Goal: Transaction & Acquisition: Book appointment/travel/reservation

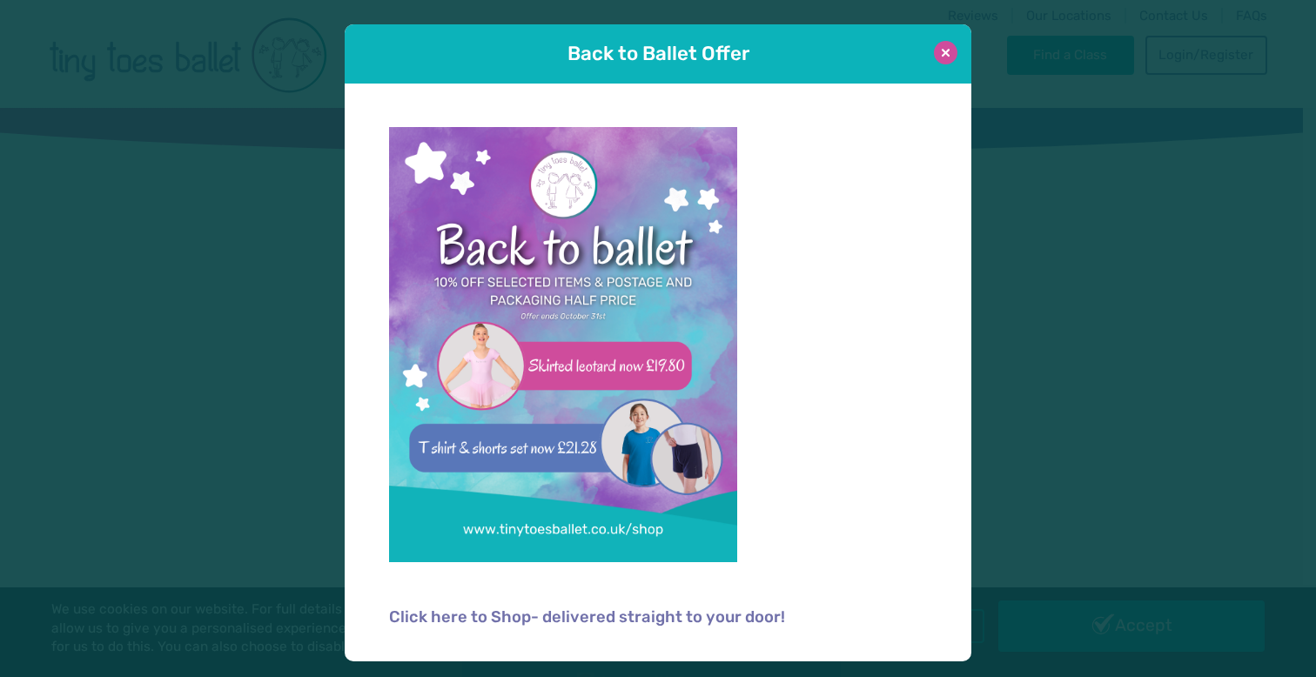
click at [950, 54] on button at bounding box center [945, 52] width 23 height 23
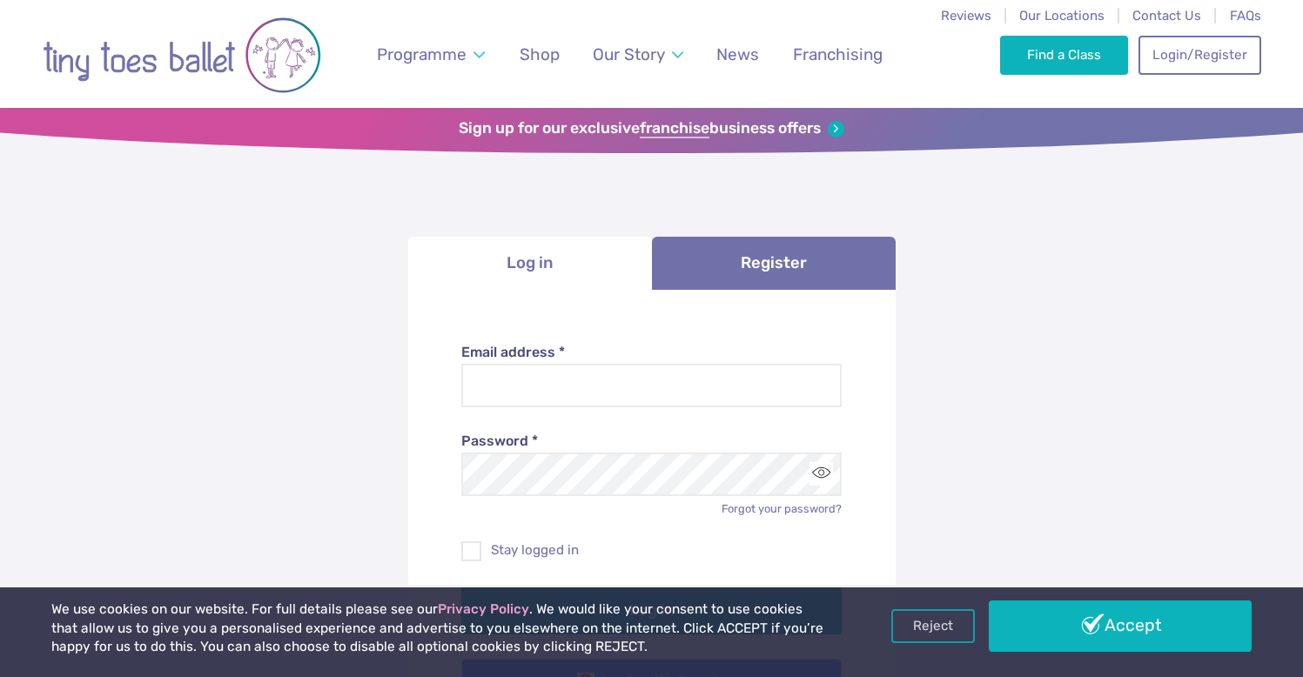
click at [620, 424] on div "Password * Forgot your password?" at bounding box center [651, 462] width 380 height 110
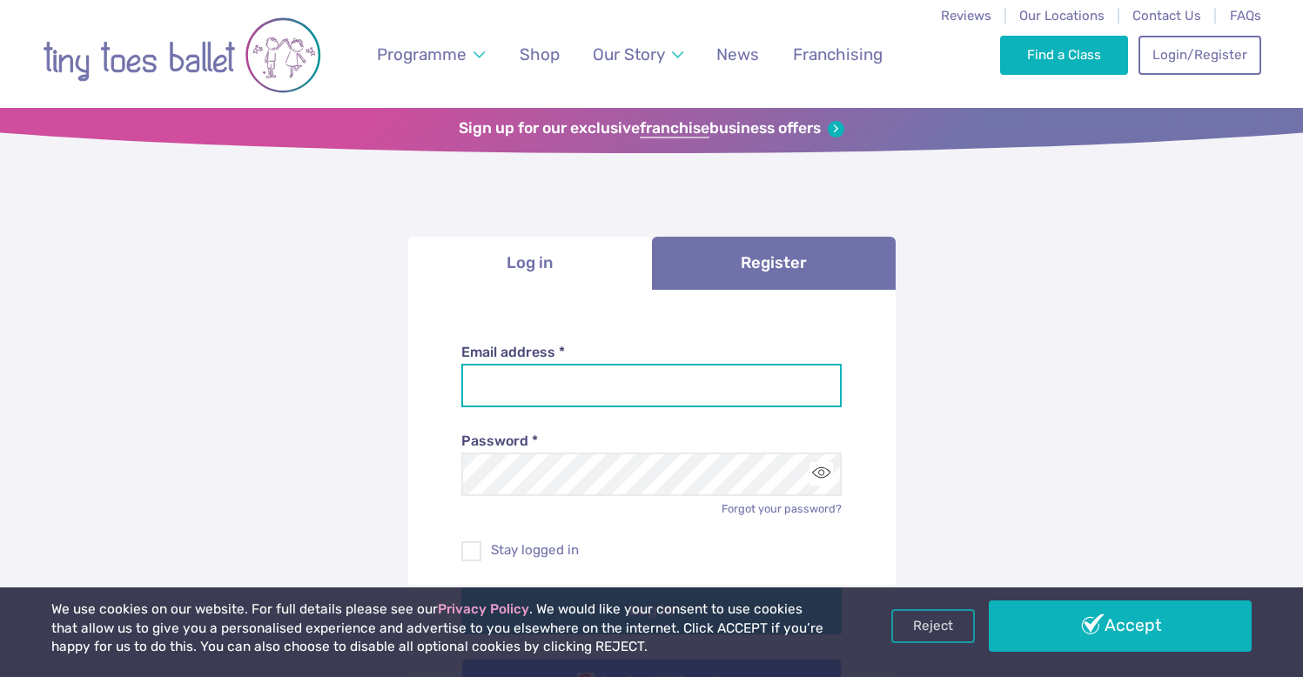
click at [620, 400] on input "Email address *" at bounding box center [651, 386] width 380 height 44
type input "**********"
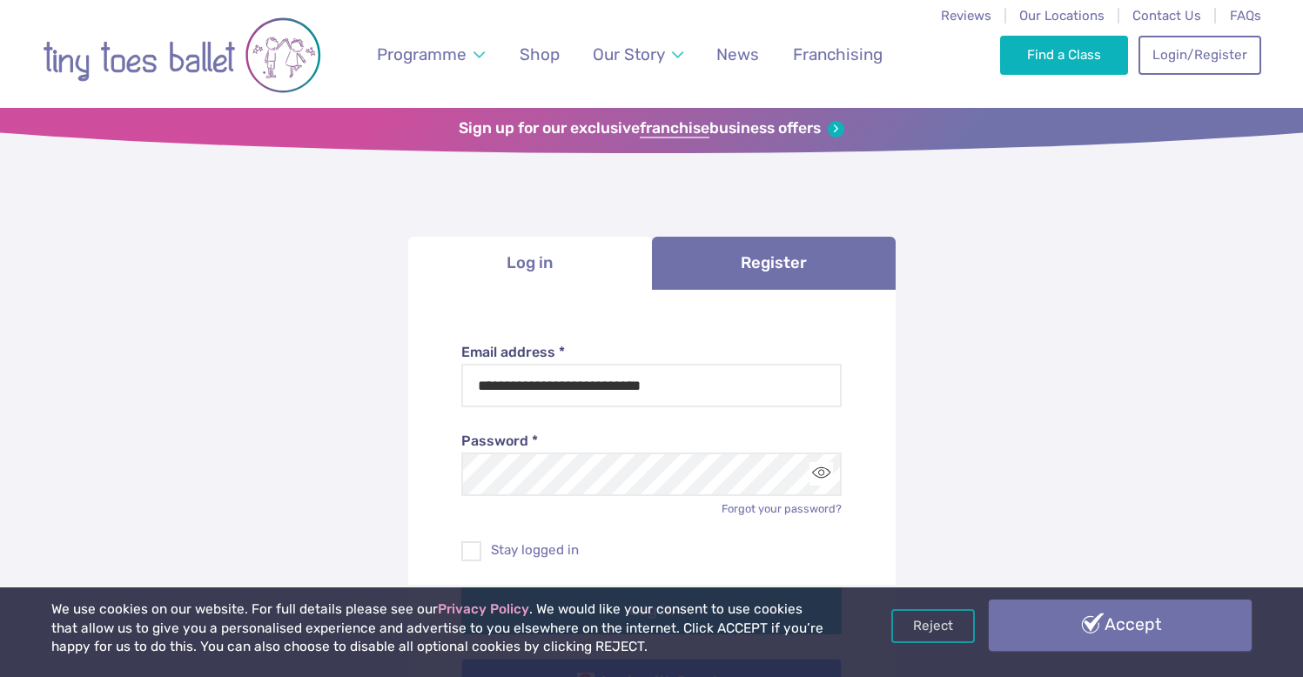
click at [1220, 623] on link "Accept" at bounding box center [1119, 625] width 263 height 50
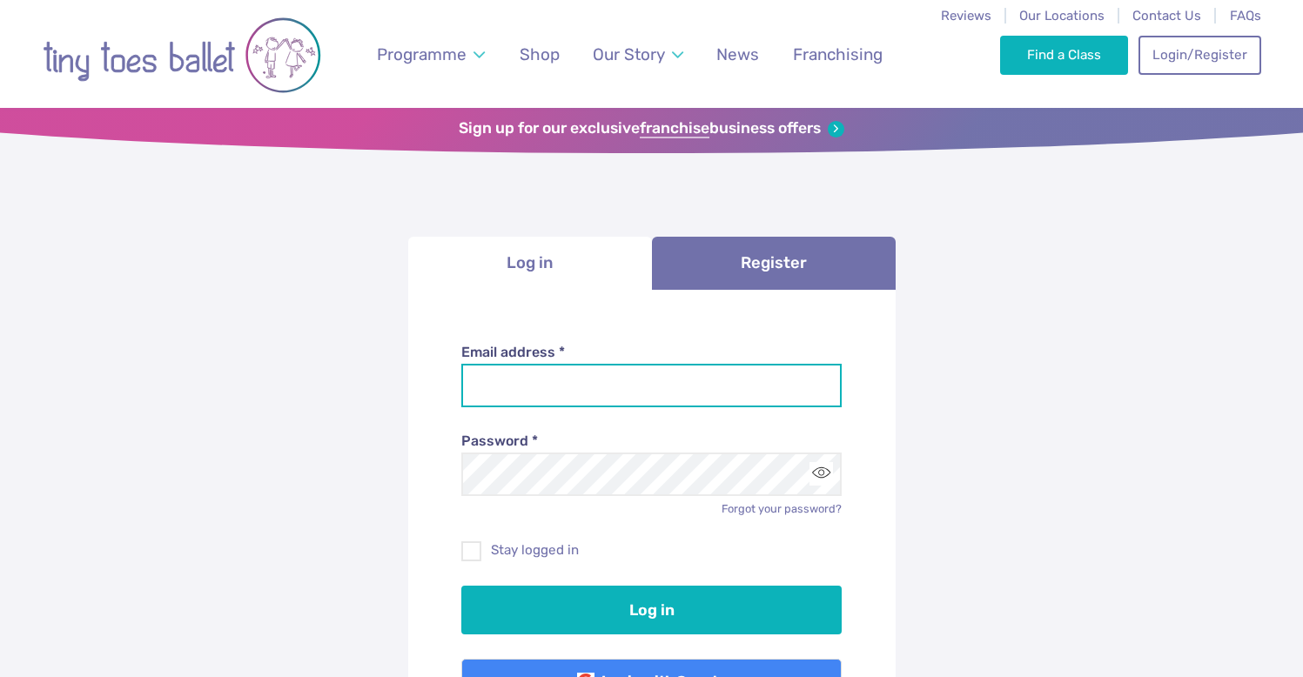
click at [653, 385] on input "Email address *" at bounding box center [651, 386] width 380 height 44
type input "**********"
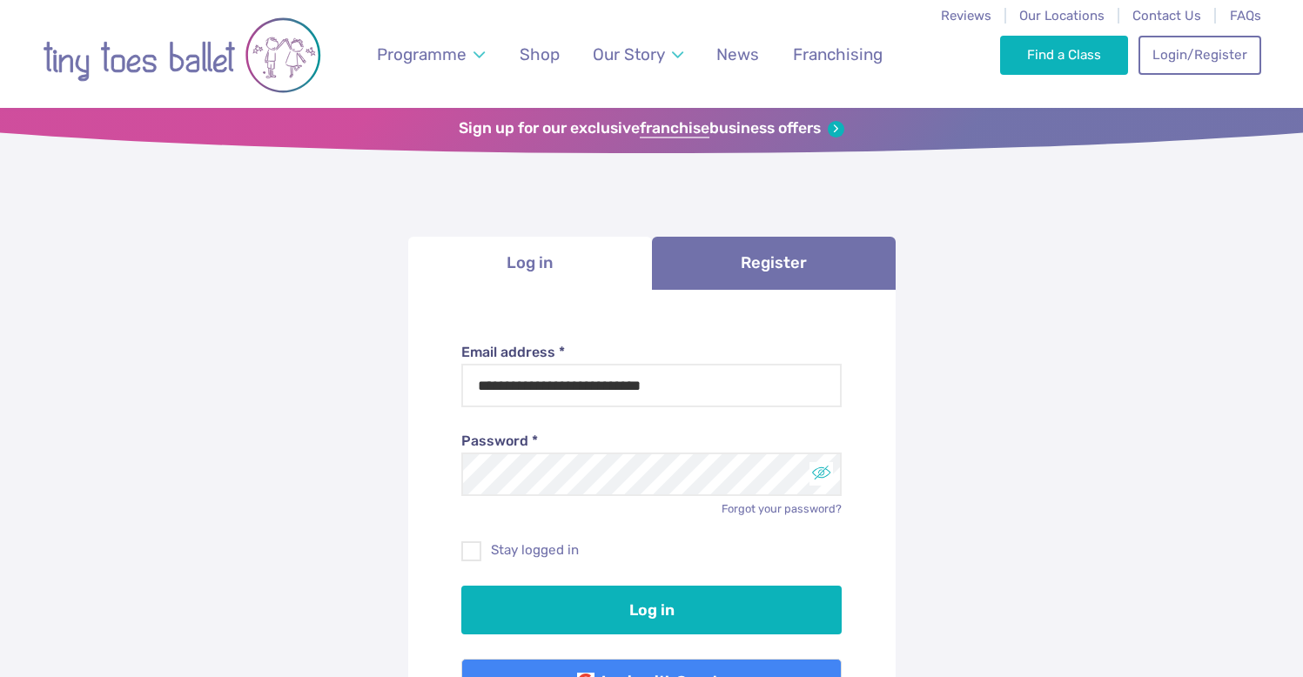
click at [831, 472] on button "Toggle password visibility" at bounding box center [820, 473] width 23 height 23
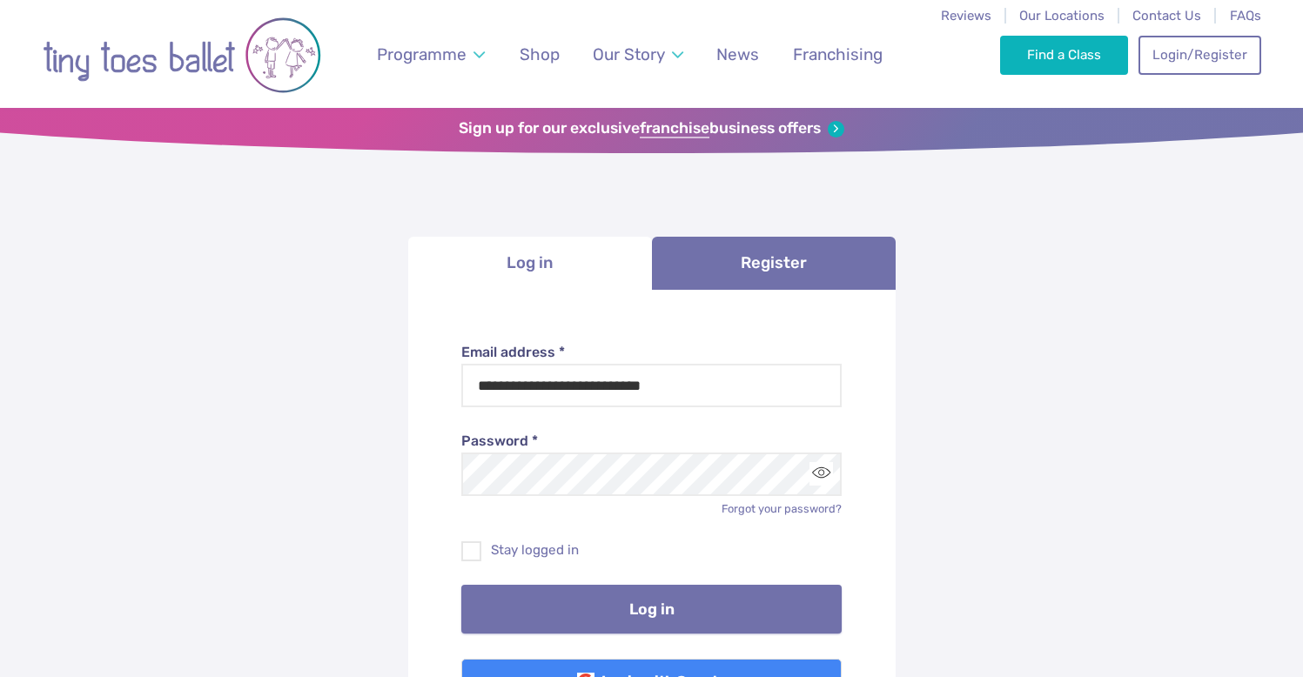
click at [731, 602] on button "Log in" at bounding box center [651, 609] width 380 height 49
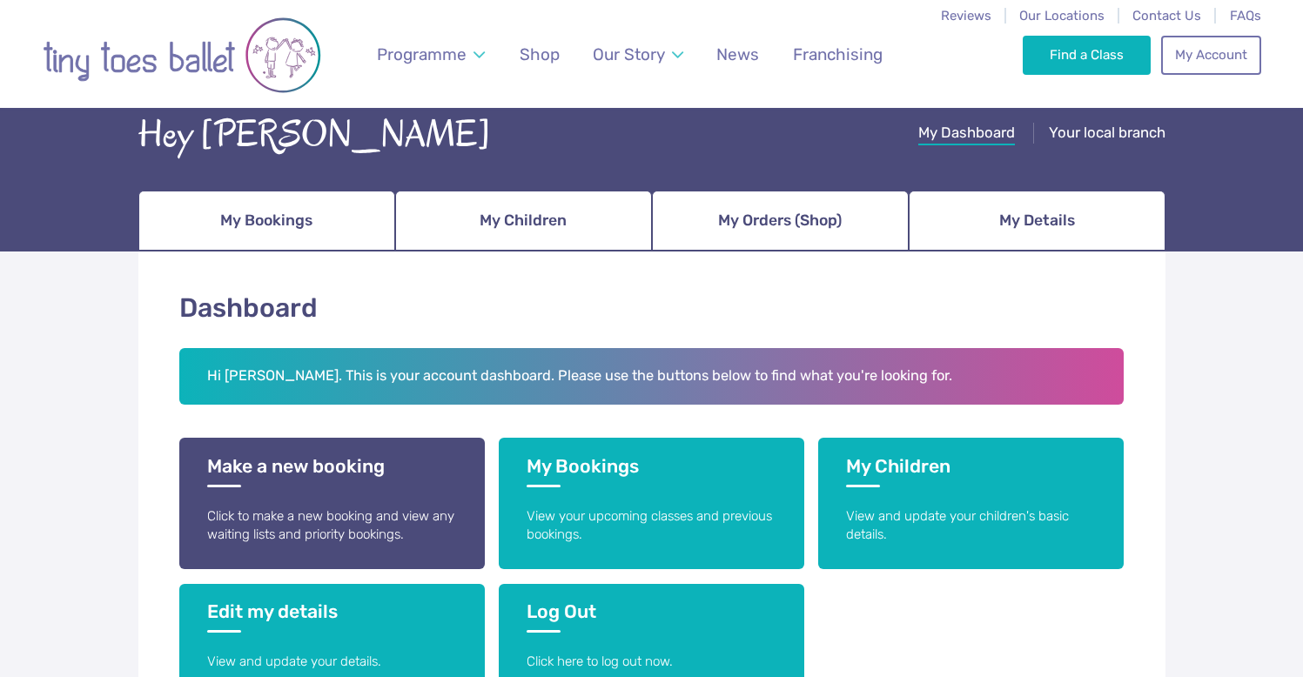
scroll to position [147, 0]
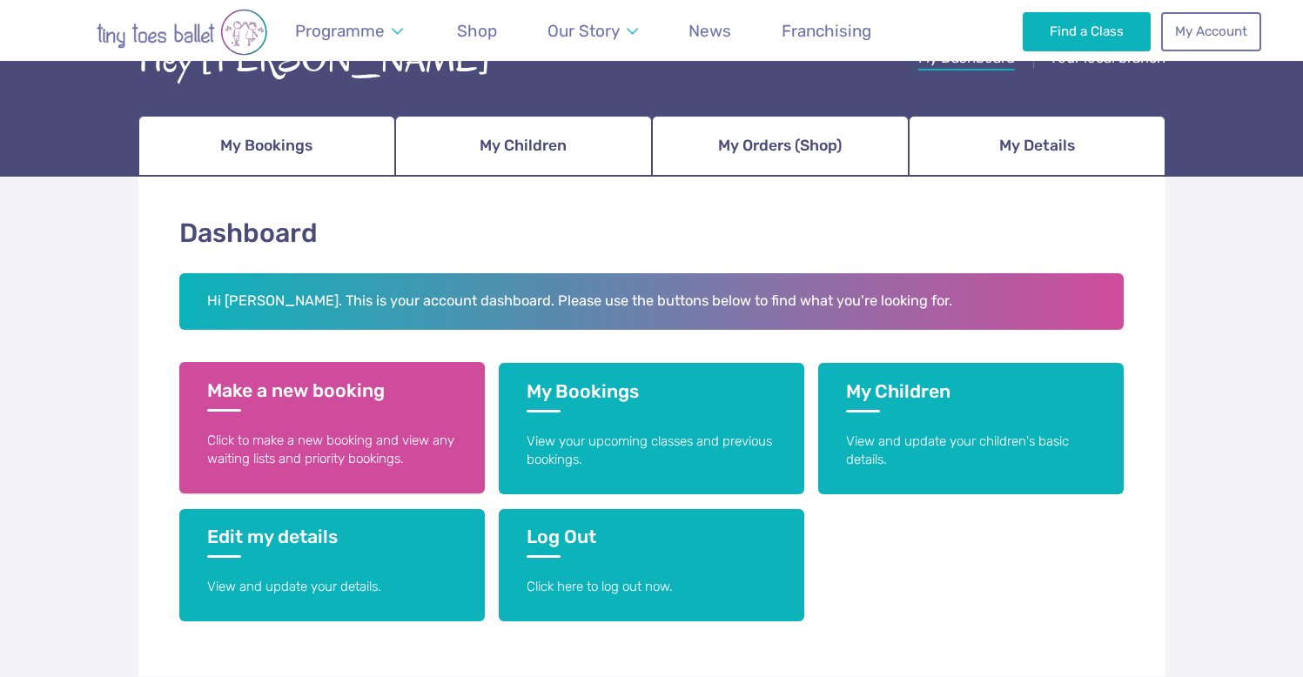
click at [307, 405] on h3 "Make a new booking" at bounding box center [332, 395] width 250 height 32
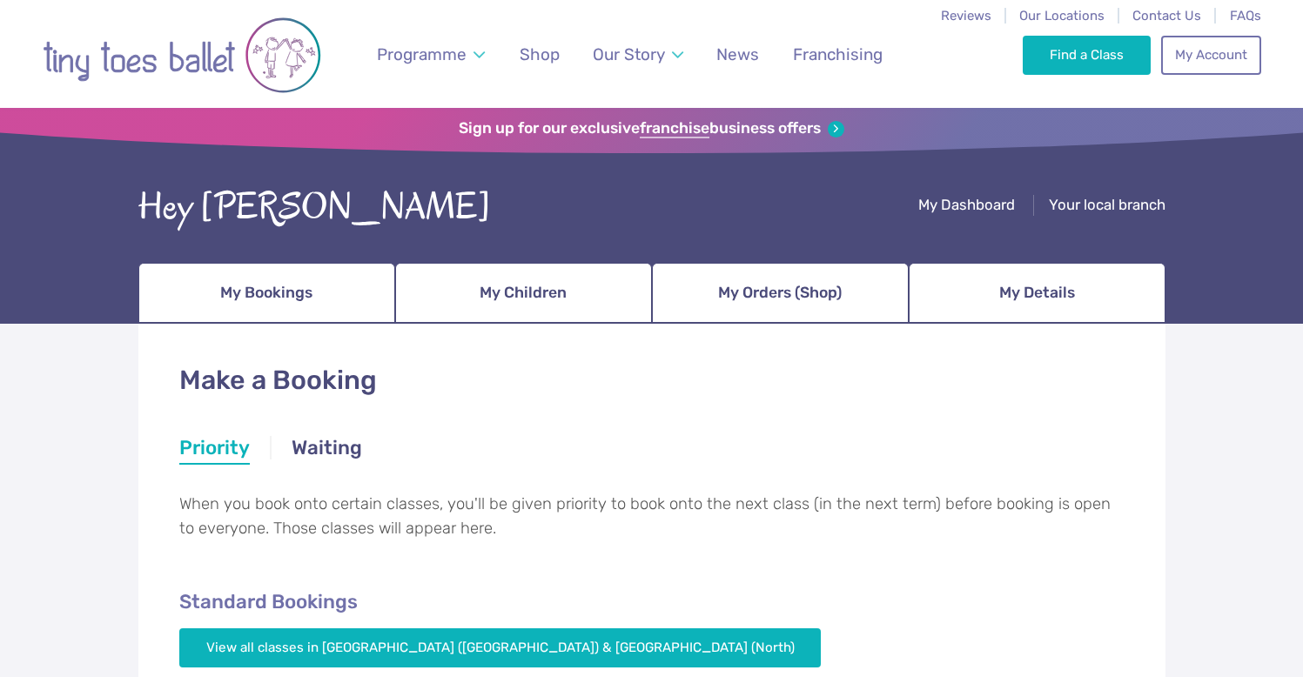
click at [978, 219] on div "Hey Abby My Dashboard Your local branch My Bookings My Children My Orders (Shop…" at bounding box center [651, 251] width 1027 height 143
click at [975, 209] on span "My Dashboard" at bounding box center [966, 204] width 97 height 17
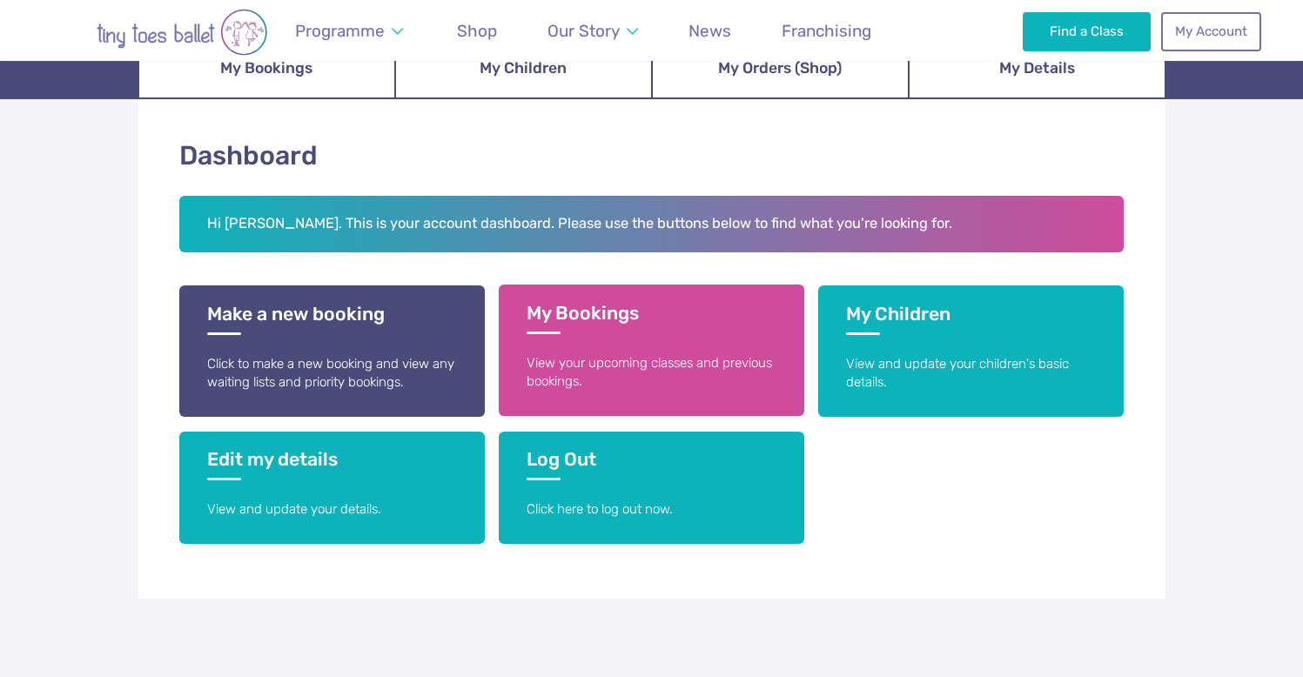
scroll to position [223, 0]
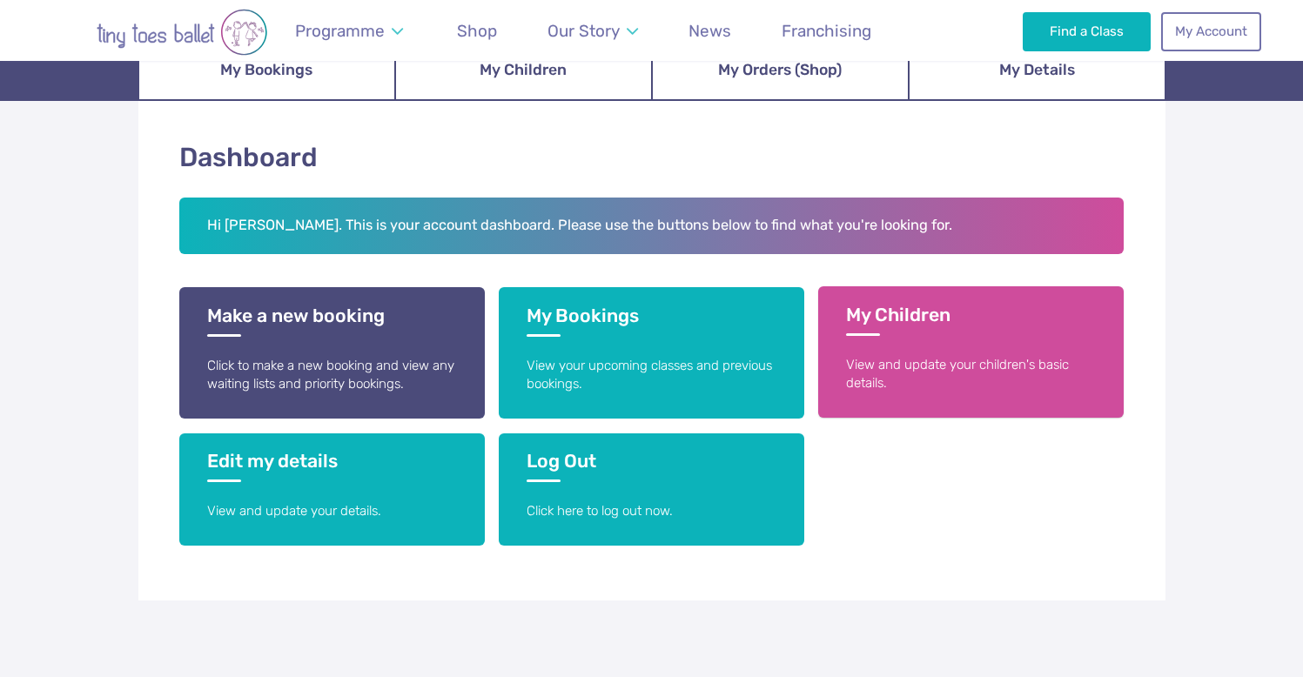
click at [926, 334] on h3 "My Children" at bounding box center [971, 320] width 250 height 32
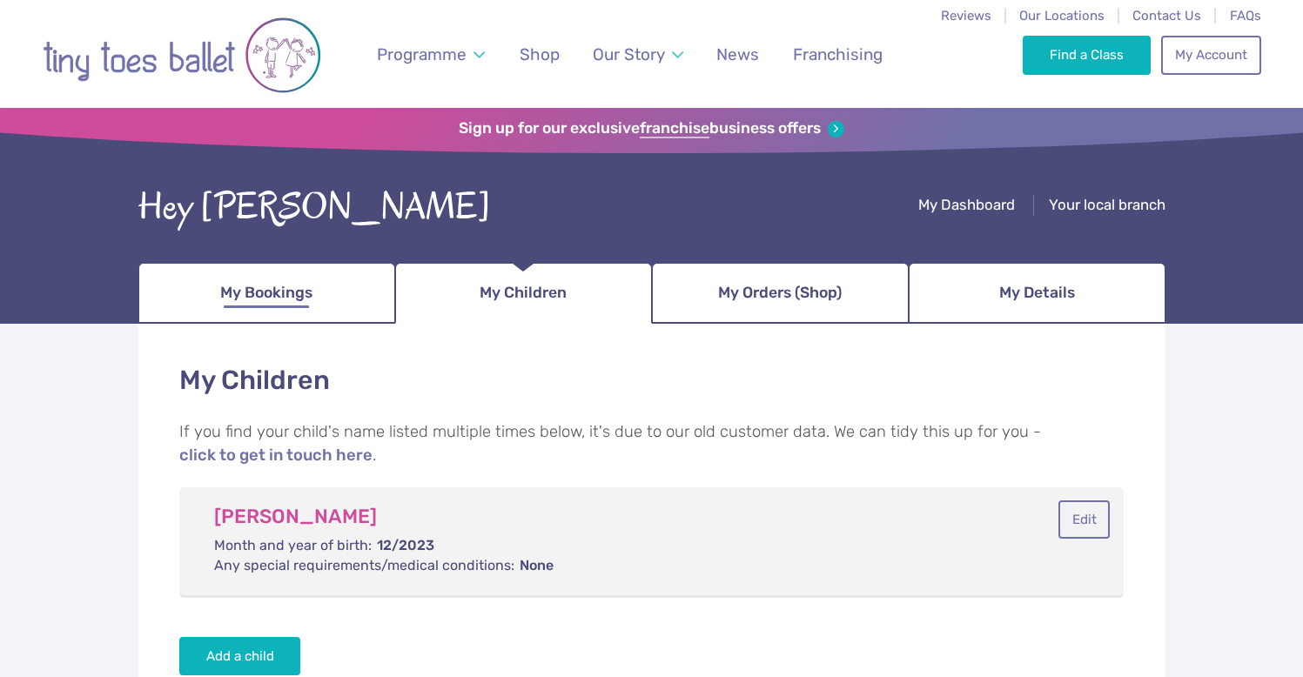
click at [321, 286] on link "My Bookings" at bounding box center [266, 293] width 257 height 61
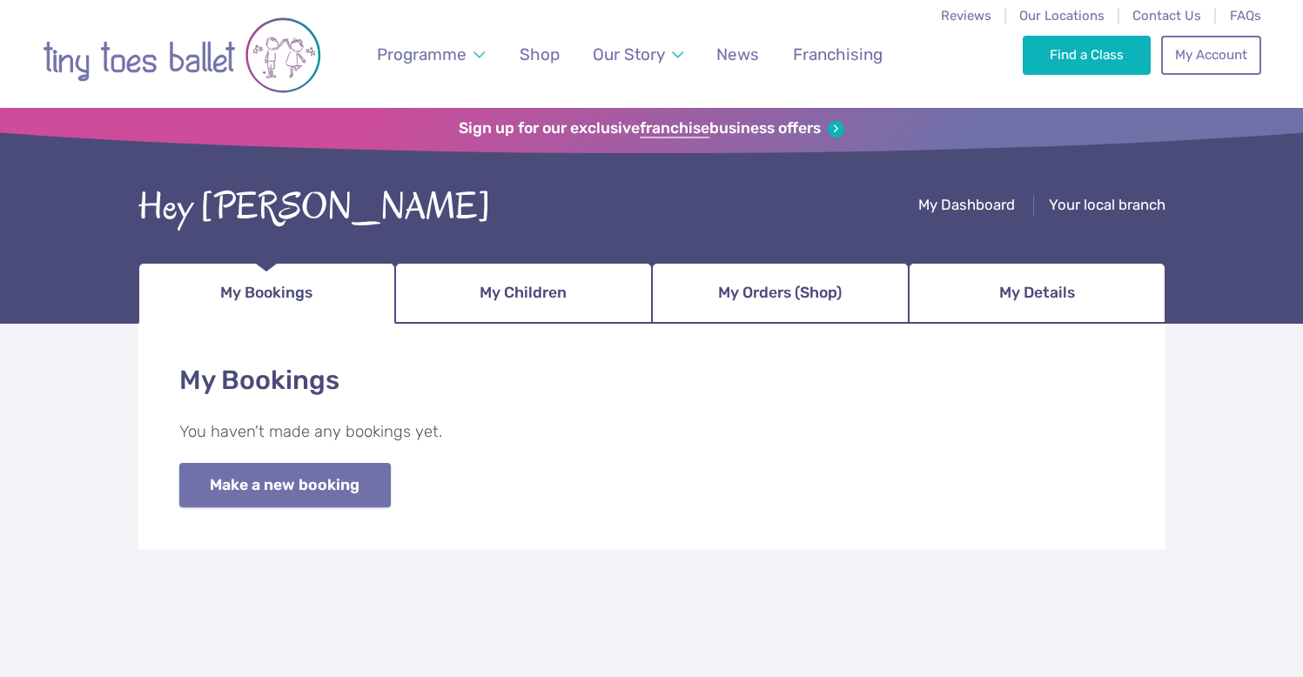
click at [271, 474] on link "Make a new booking" at bounding box center [284, 485] width 211 height 44
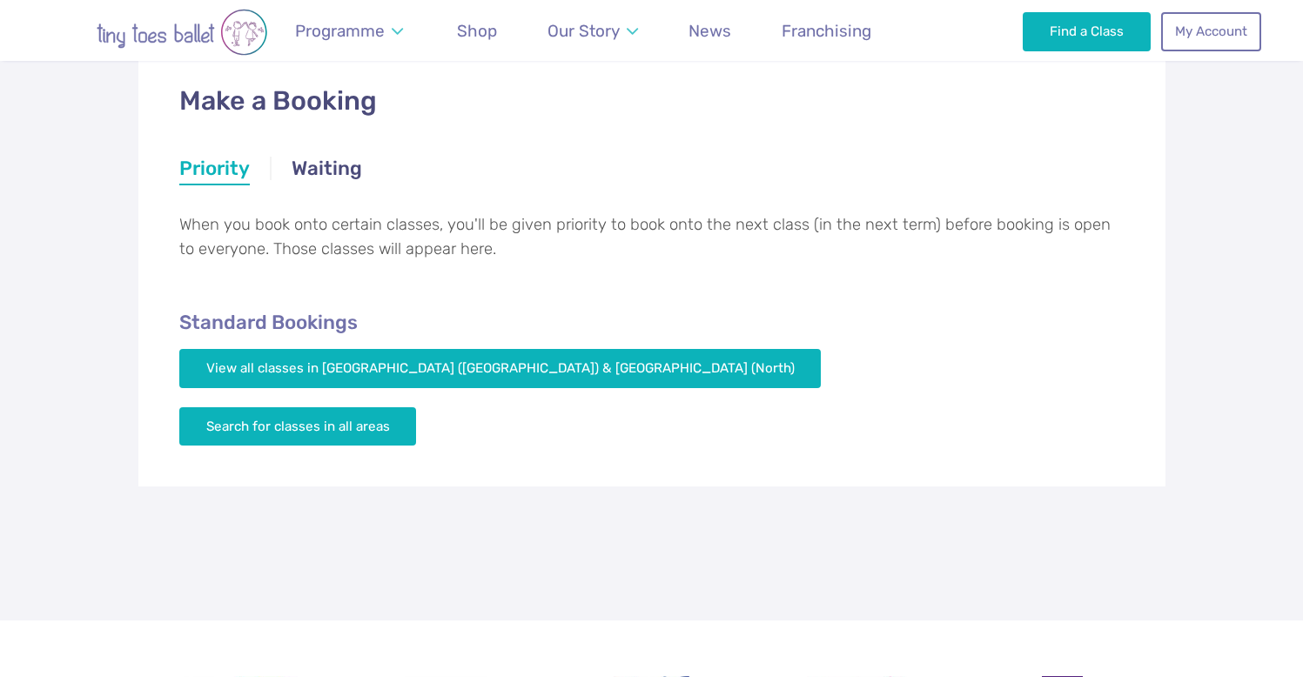
scroll to position [278, 0]
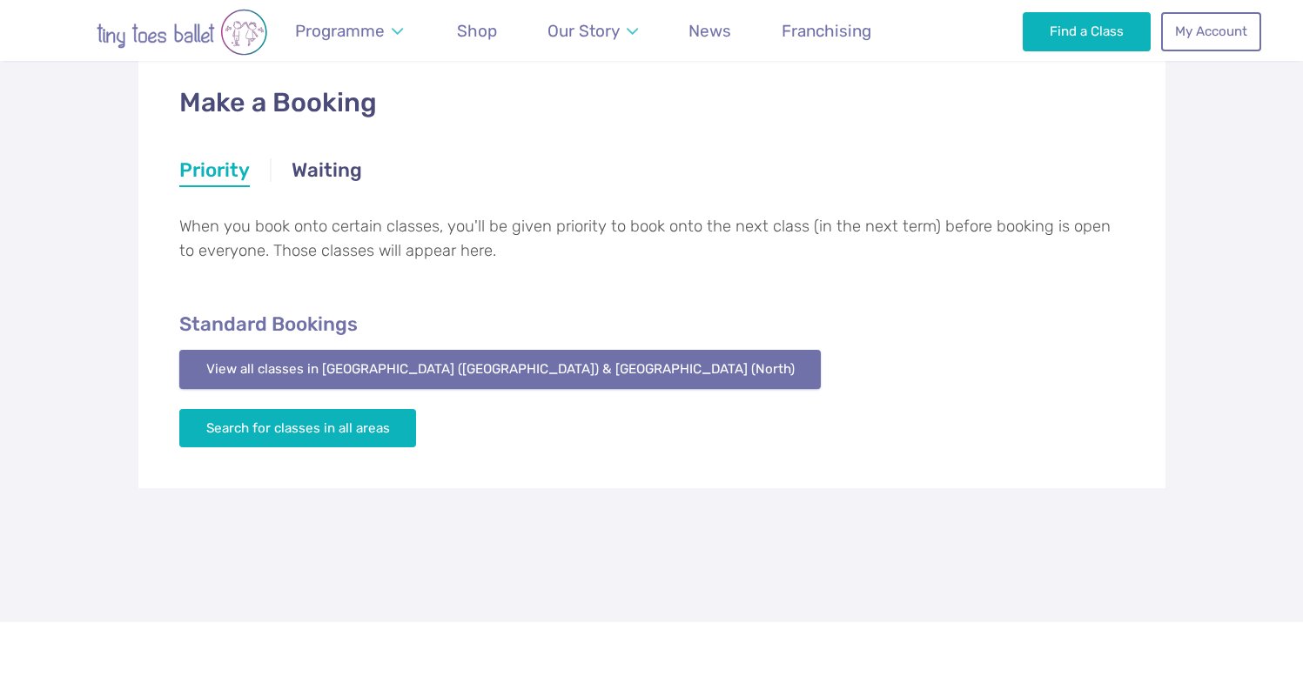
click at [498, 379] on link "View all classes in Northamptonshire (South) & Oxfordshire (North)" at bounding box center [500, 369] width 642 height 38
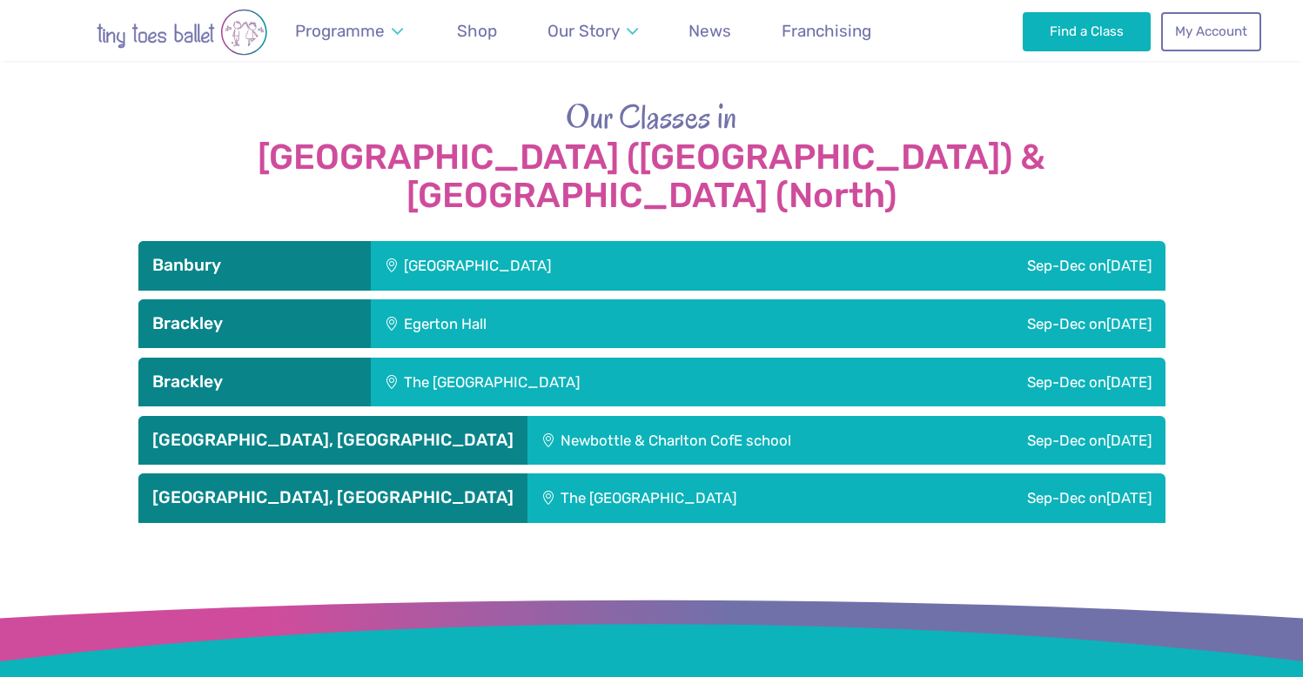
scroll to position [1879, 0]
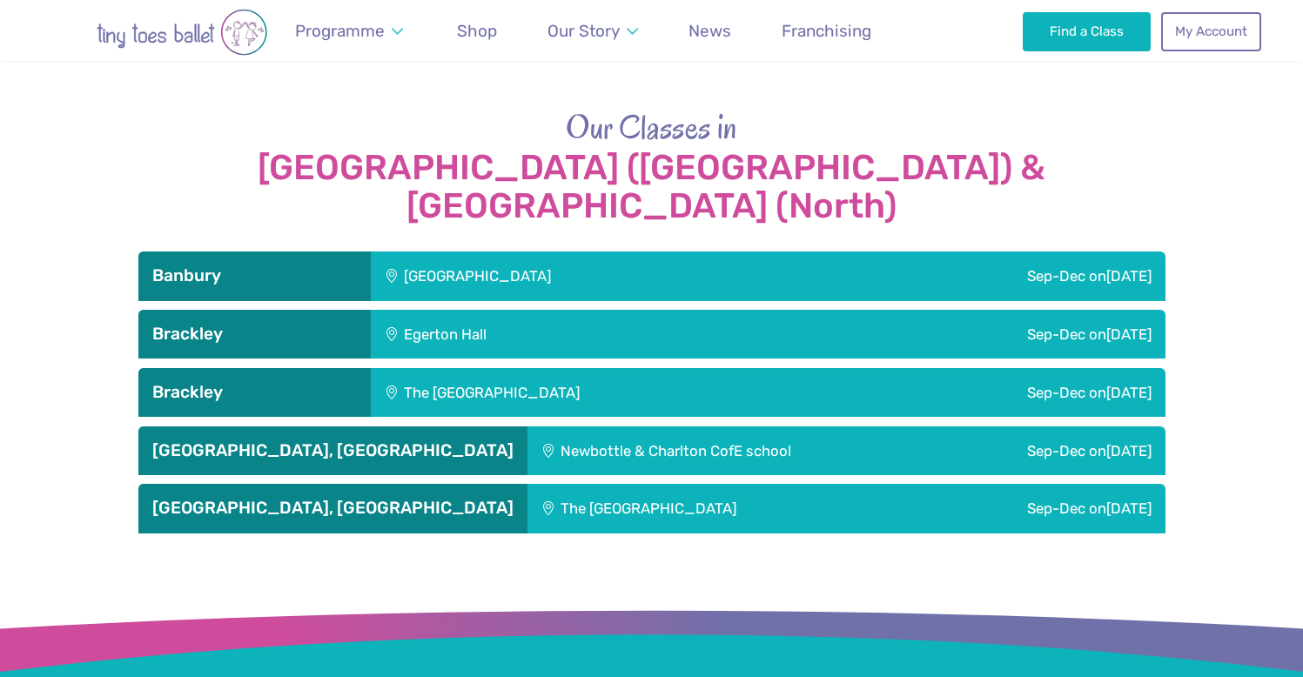
click at [545, 310] on div "Egerton Hall" at bounding box center [554, 334] width 366 height 49
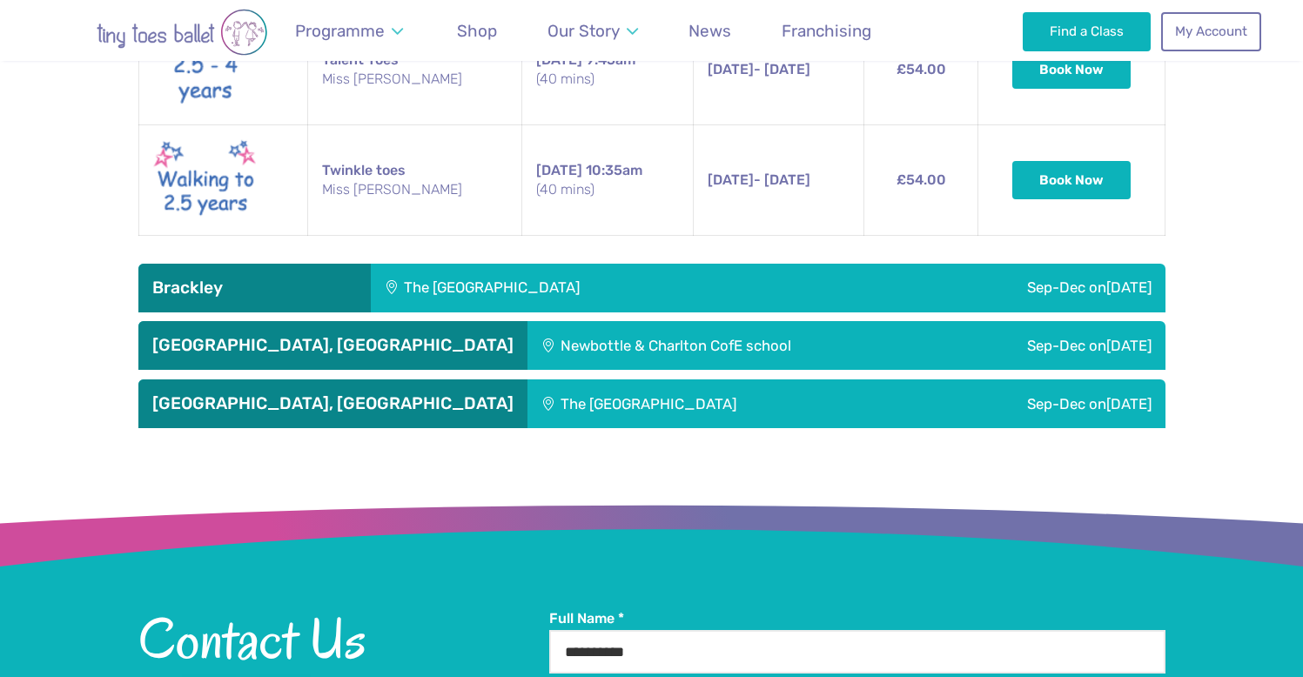
scroll to position [2660, 0]
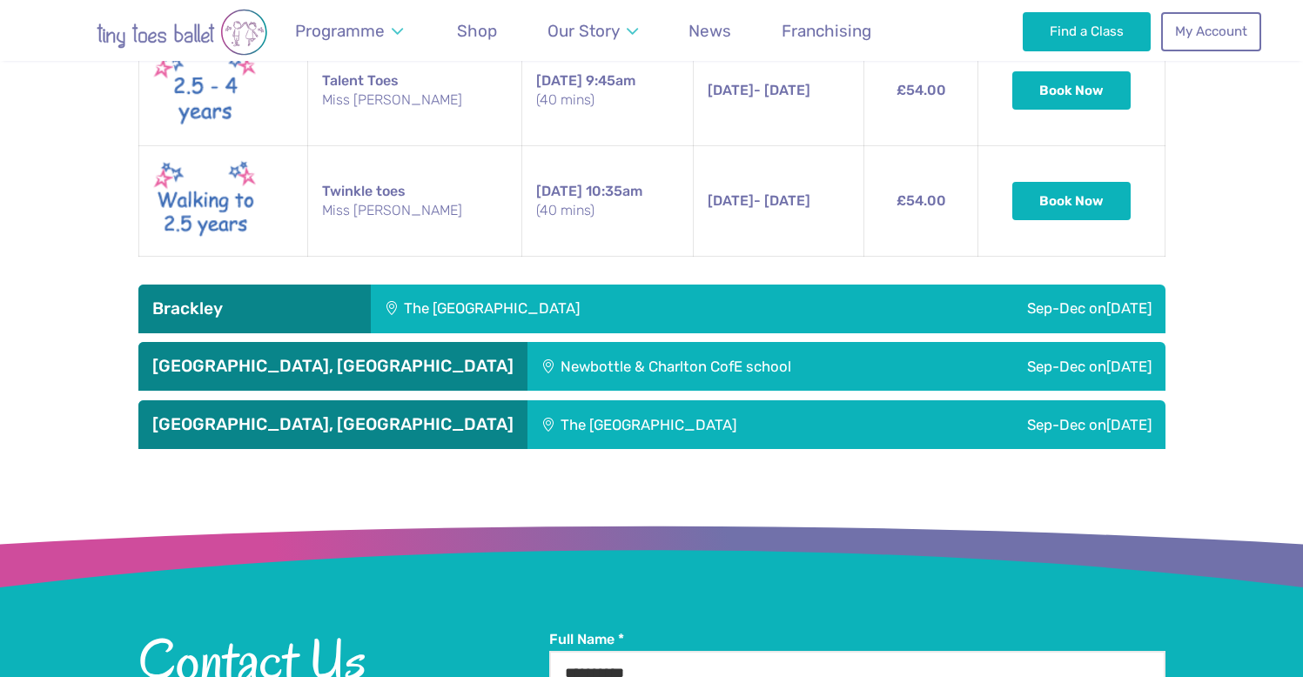
click at [620, 285] on div "The Radstone Primary School" at bounding box center [607, 309] width 472 height 49
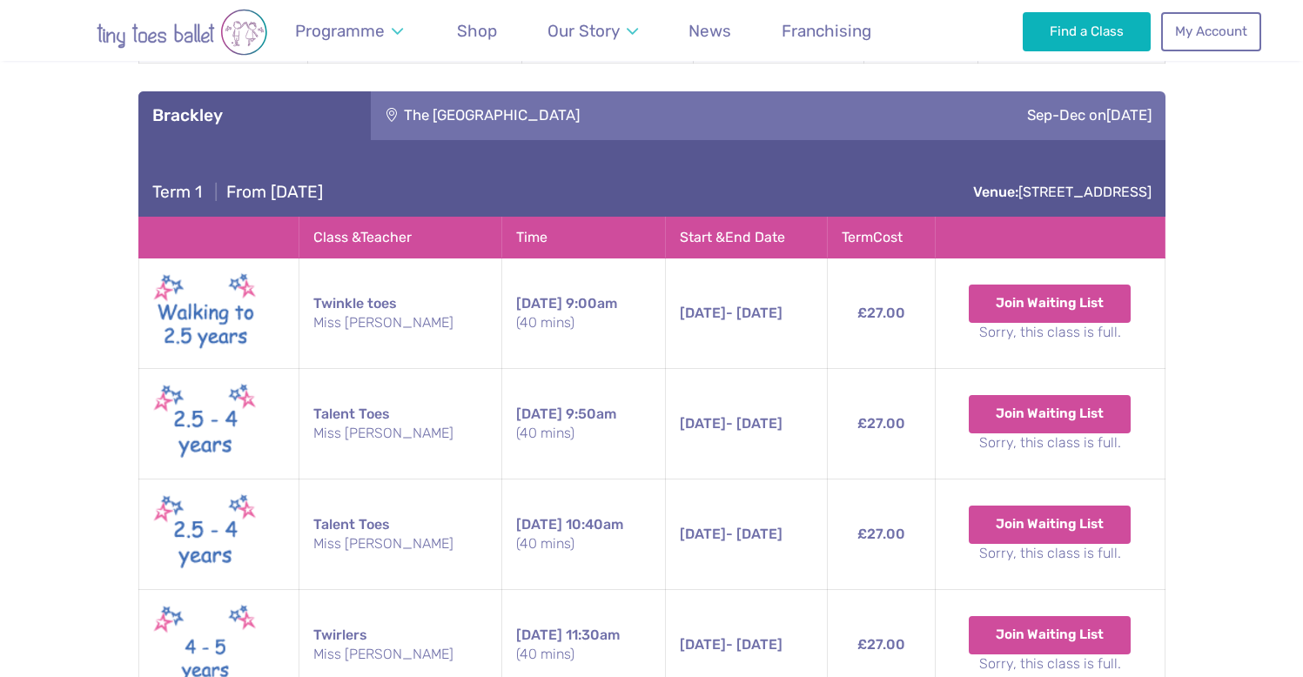
scroll to position [2830, 0]
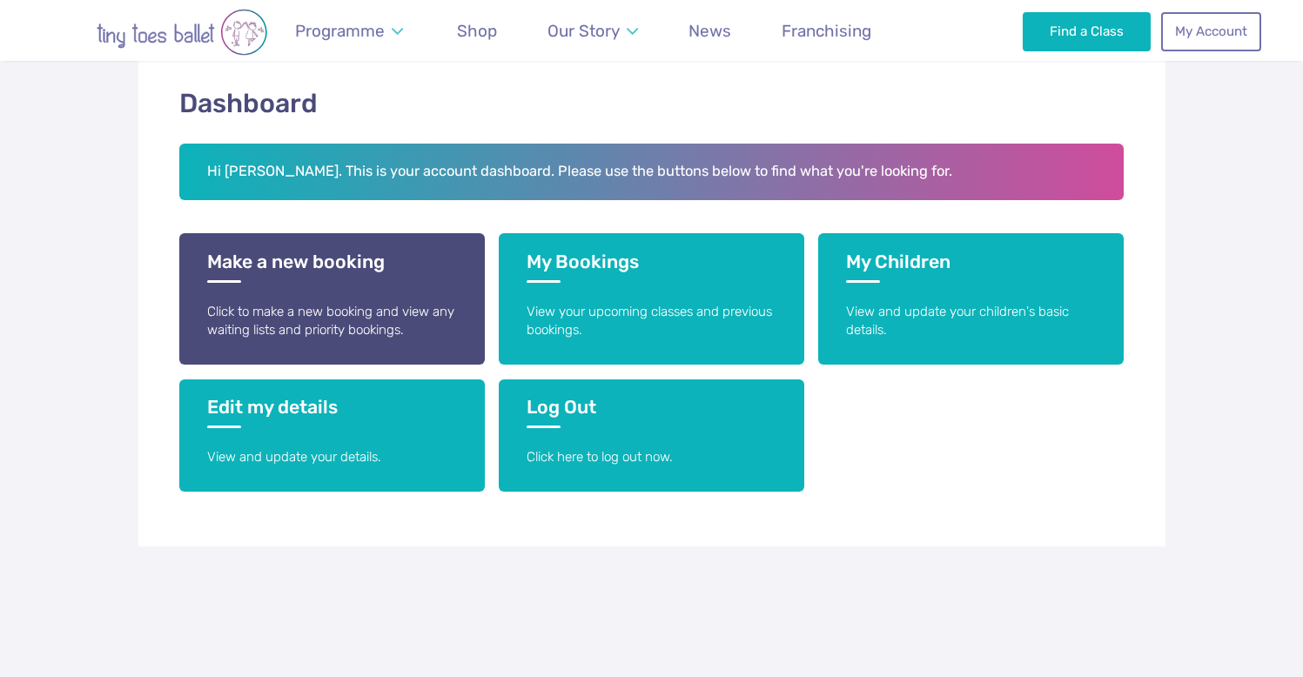
scroll to position [275, 0]
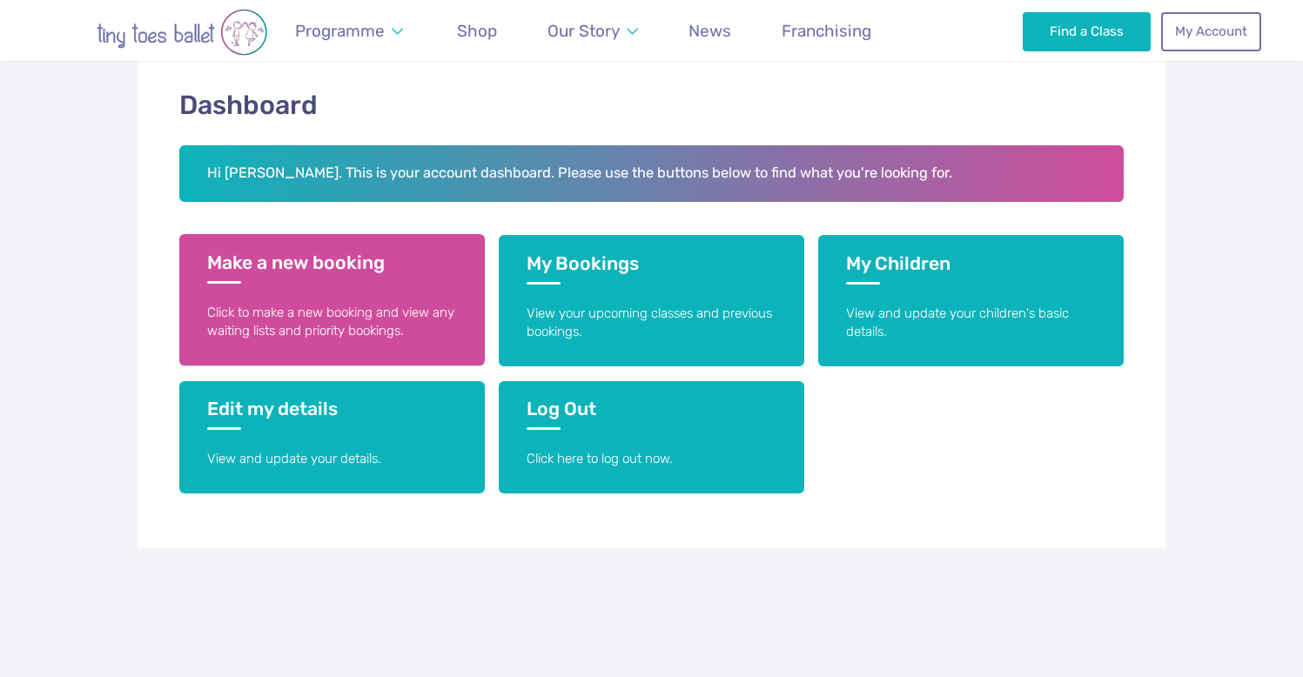
click at [354, 341] on link "Make a new booking Click to make a new booking and view any waiting lists and p…" at bounding box center [331, 299] width 305 height 131
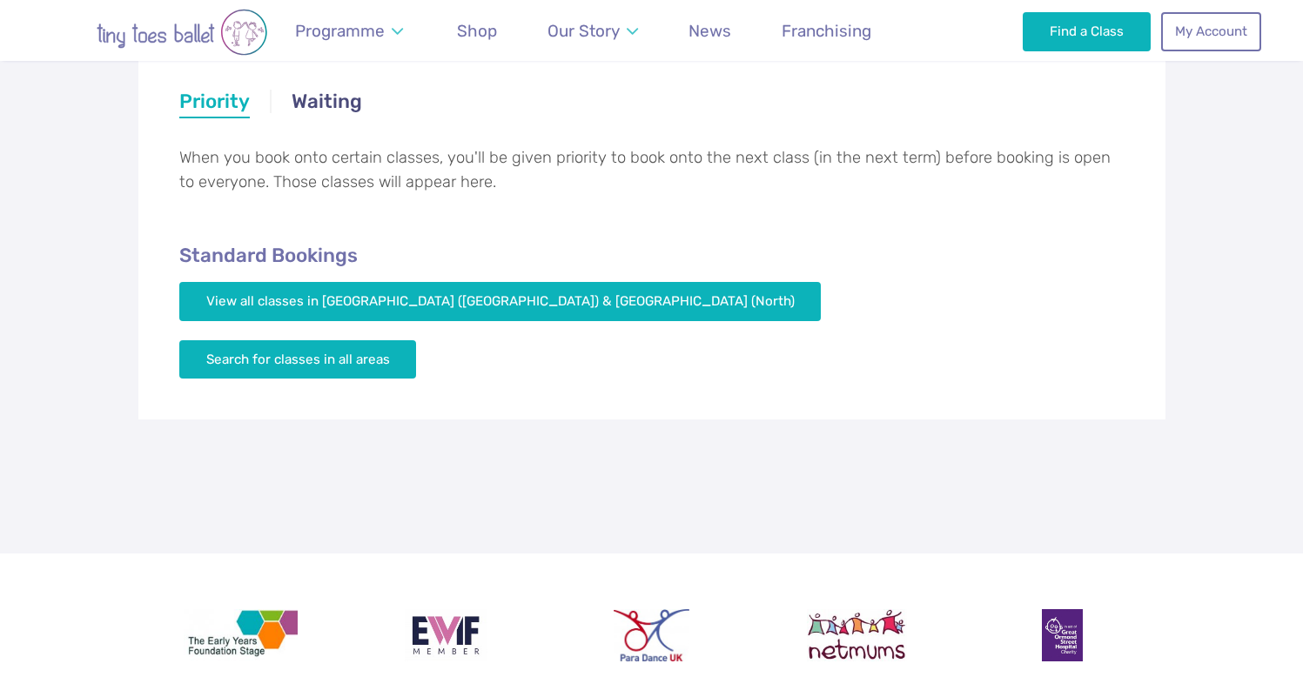
scroll to position [361, 0]
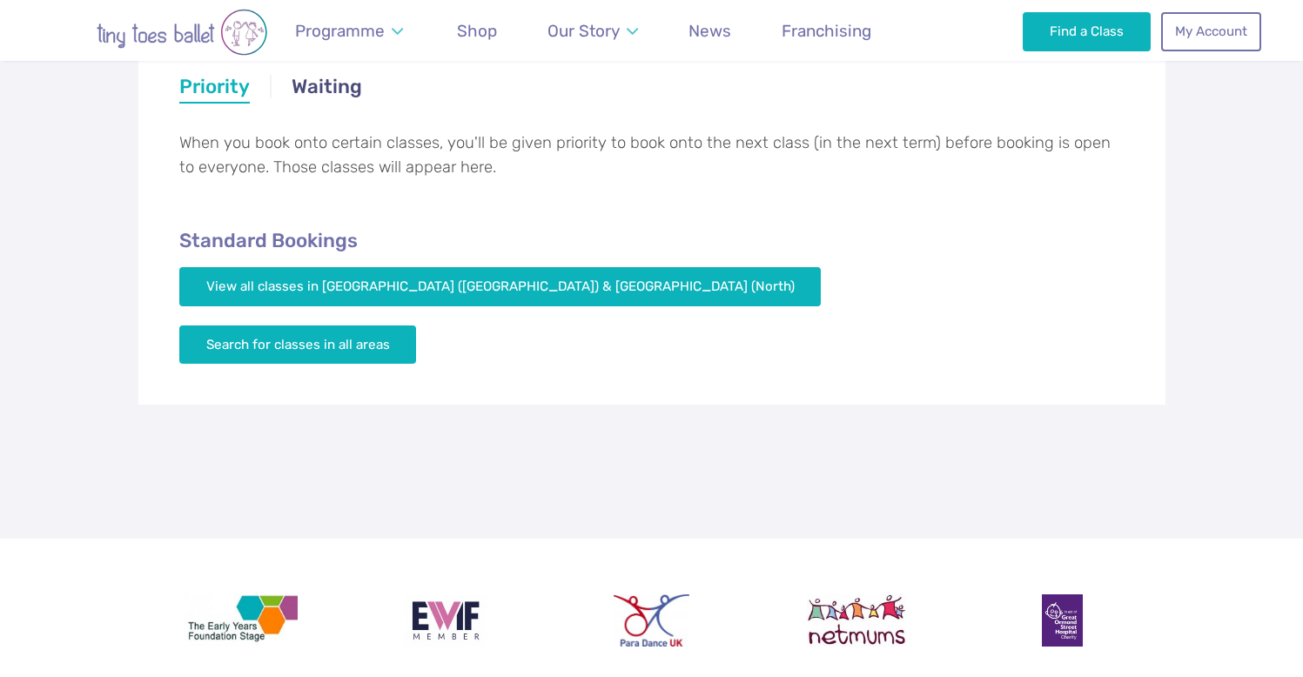
click at [434, 261] on div "Make a Booking Priority Waiting Priority Priority When you book onto certain cl…" at bounding box center [651, 184] width 1027 height 443
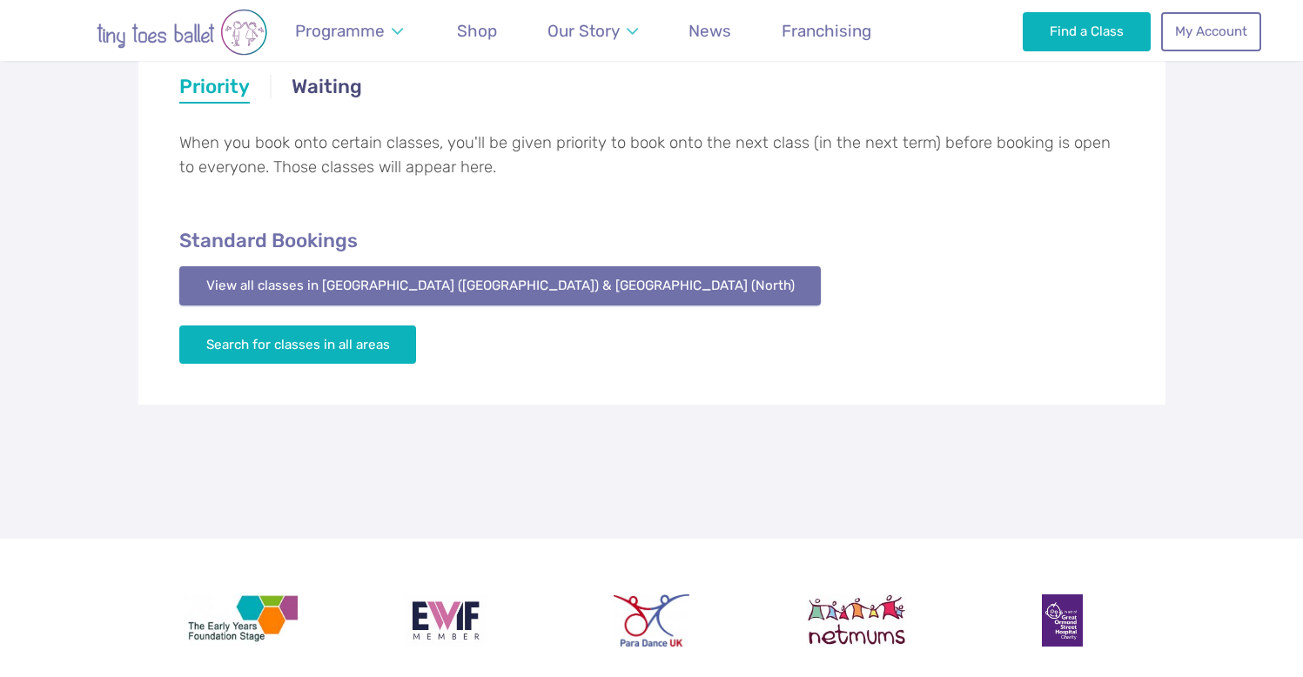
click at [434, 278] on link "View all classes in [GEOGRAPHIC_DATA] ([GEOGRAPHIC_DATA]) & [GEOGRAPHIC_DATA] (…" at bounding box center [500, 285] width 642 height 38
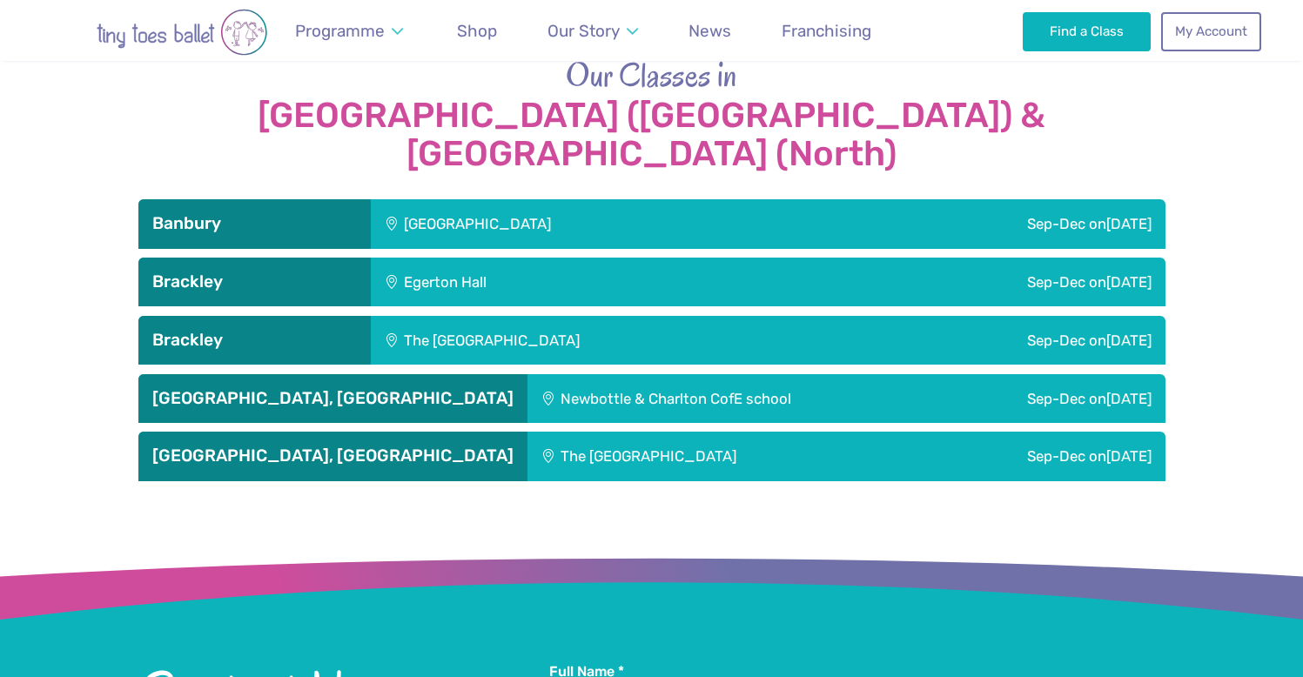
scroll to position [1926, 0]
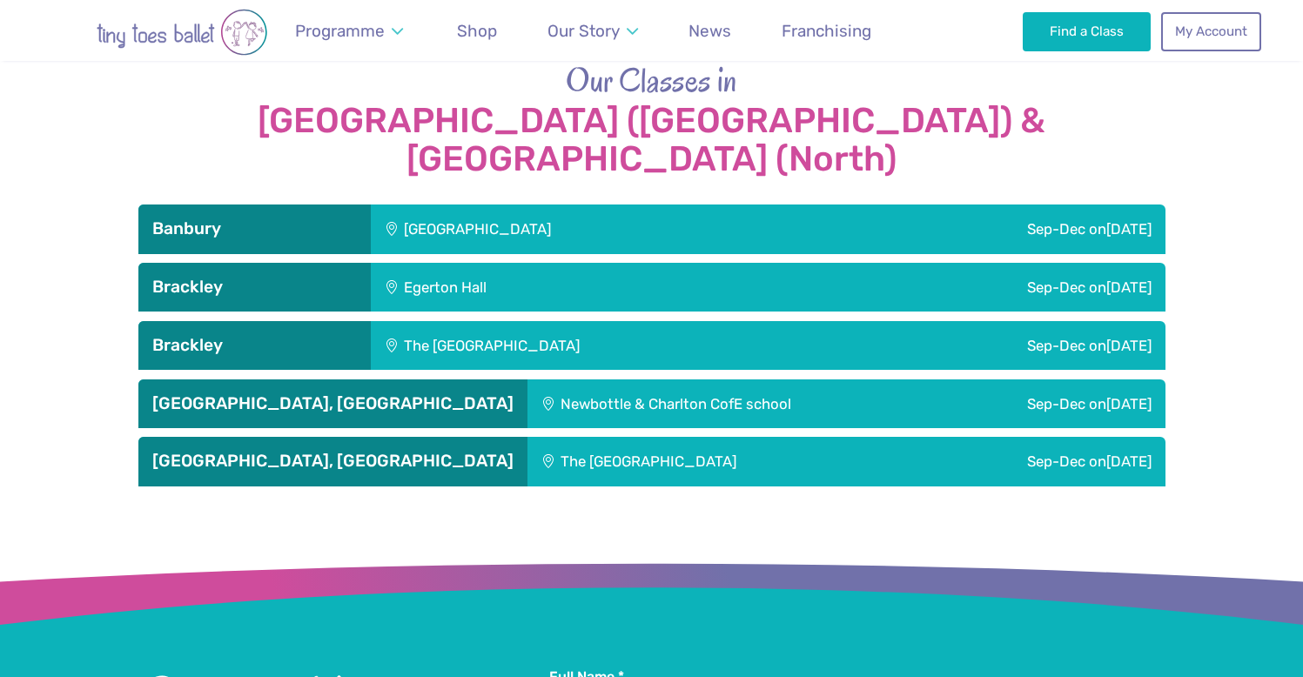
click at [578, 204] on div "[GEOGRAPHIC_DATA]" at bounding box center [594, 228] width 446 height 49
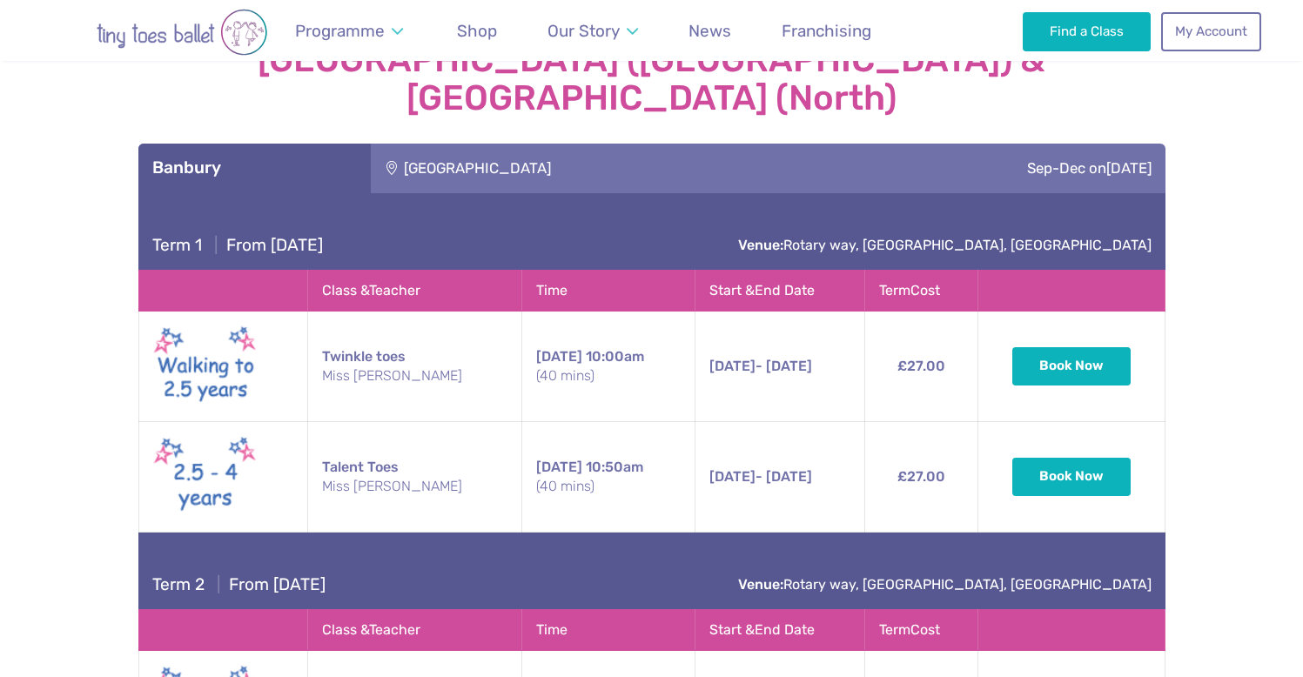
scroll to position [2646, 0]
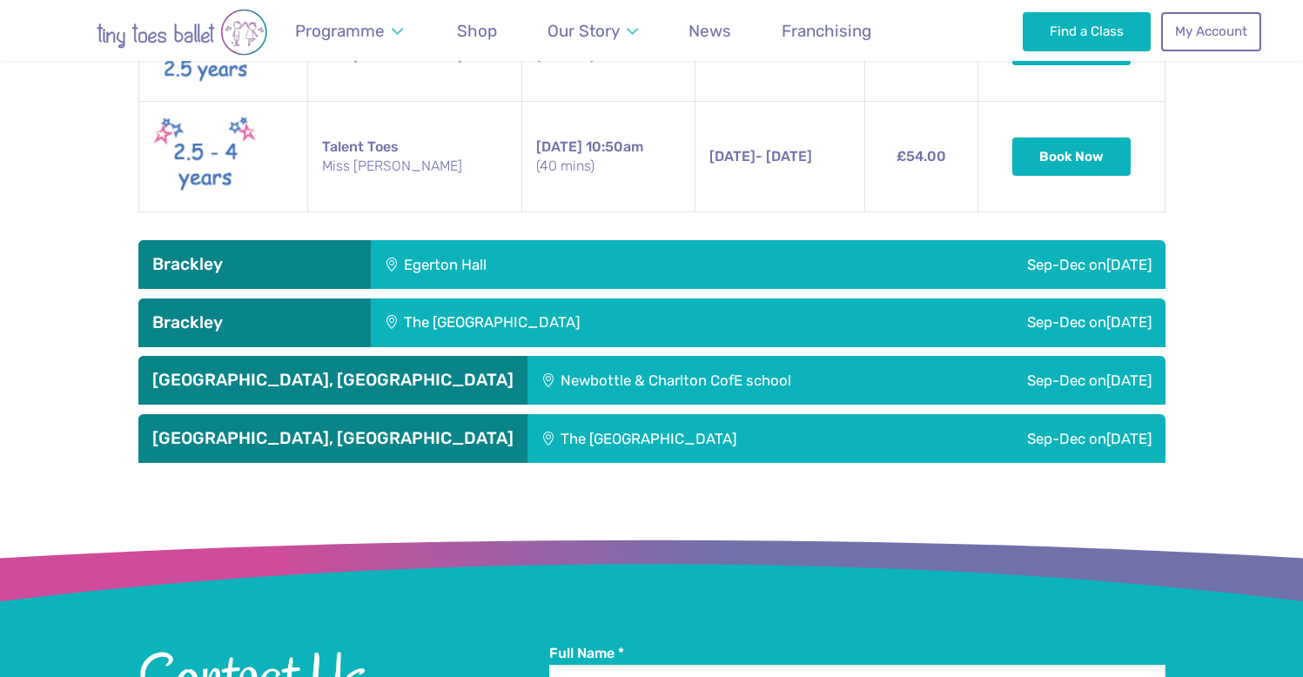
click at [795, 356] on div "Newbottle & Charlton CofE school" at bounding box center [733, 380] width 412 height 49
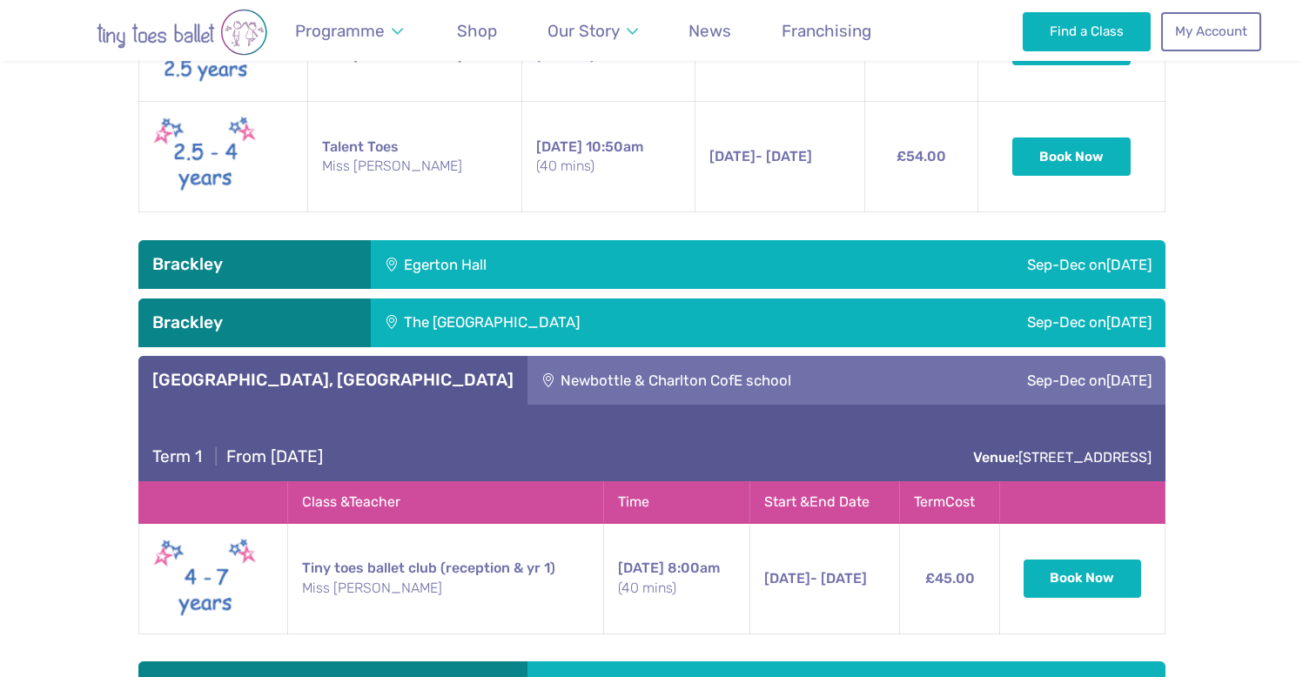
drag, startPoint x: 795, startPoint y: 300, endPoint x: 1315, endPoint y: 294, distance: 519.5
click at [1290, 201] on div "Our Classes in [GEOGRAPHIC_DATA] ([GEOGRAPHIC_DATA]) & [GEOGRAPHIC_DATA] (North…" at bounding box center [651, 24] width 1303 height 1372
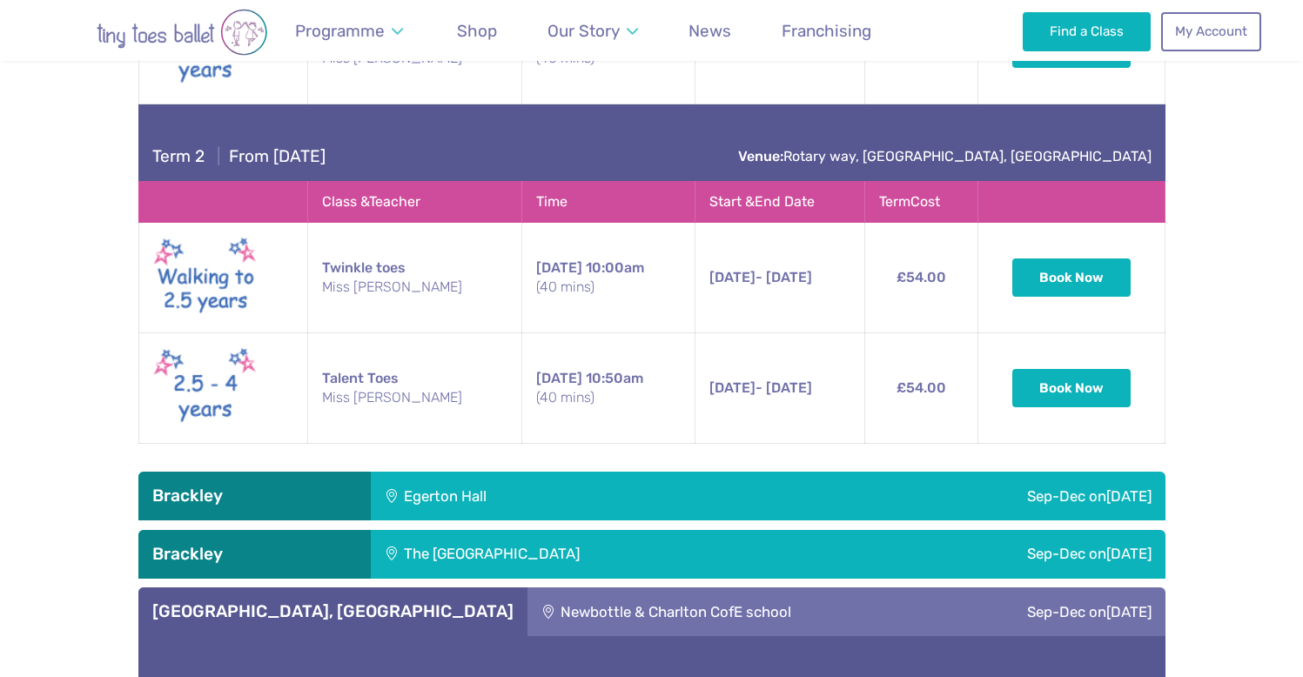
scroll to position [2442, 0]
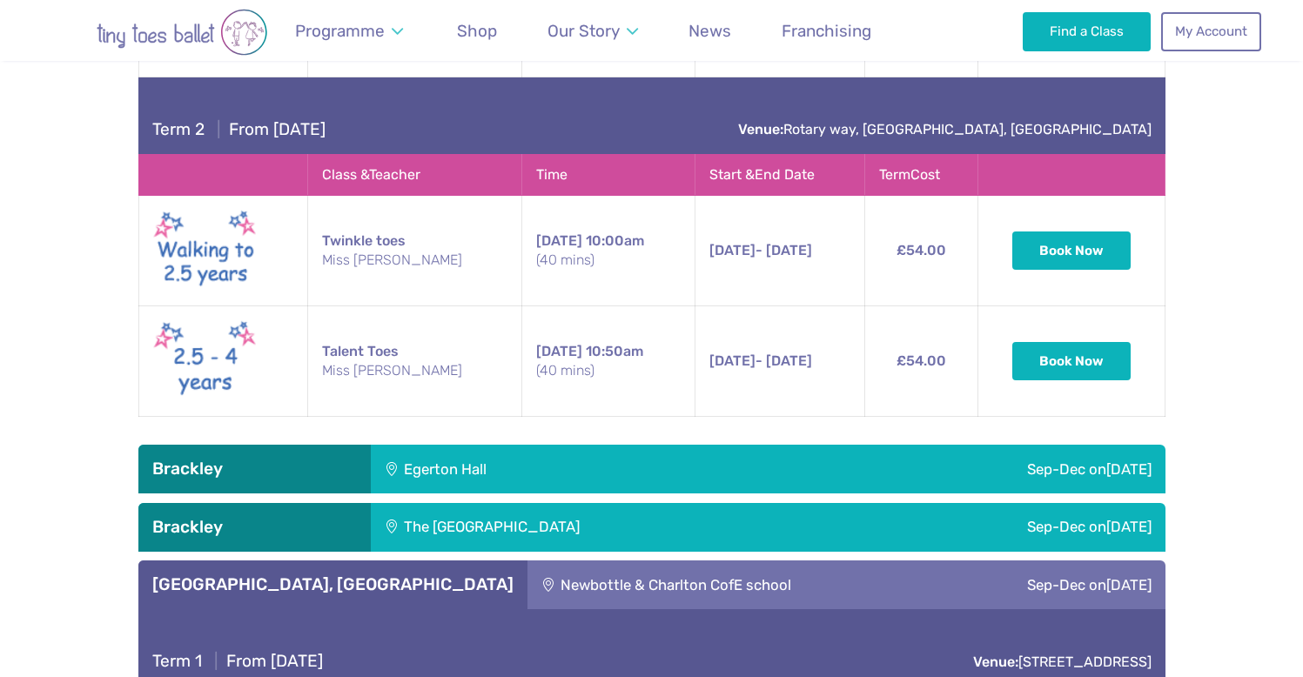
click at [626, 503] on div "The [GEOGRAPHIC_DATA]" at bounding box center [607, 527] width 472 height 49
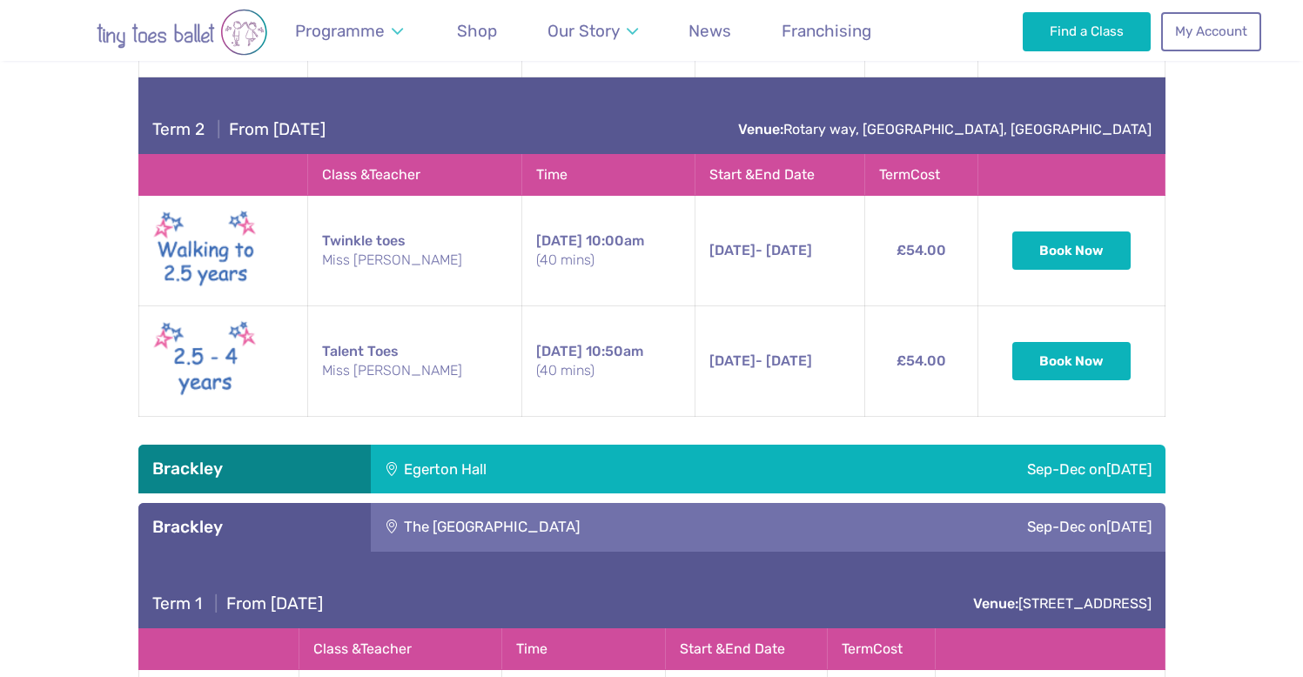
click at [623, 445] on div "Egerton Hall" at bounding box center [554, 469] width 366 height 49
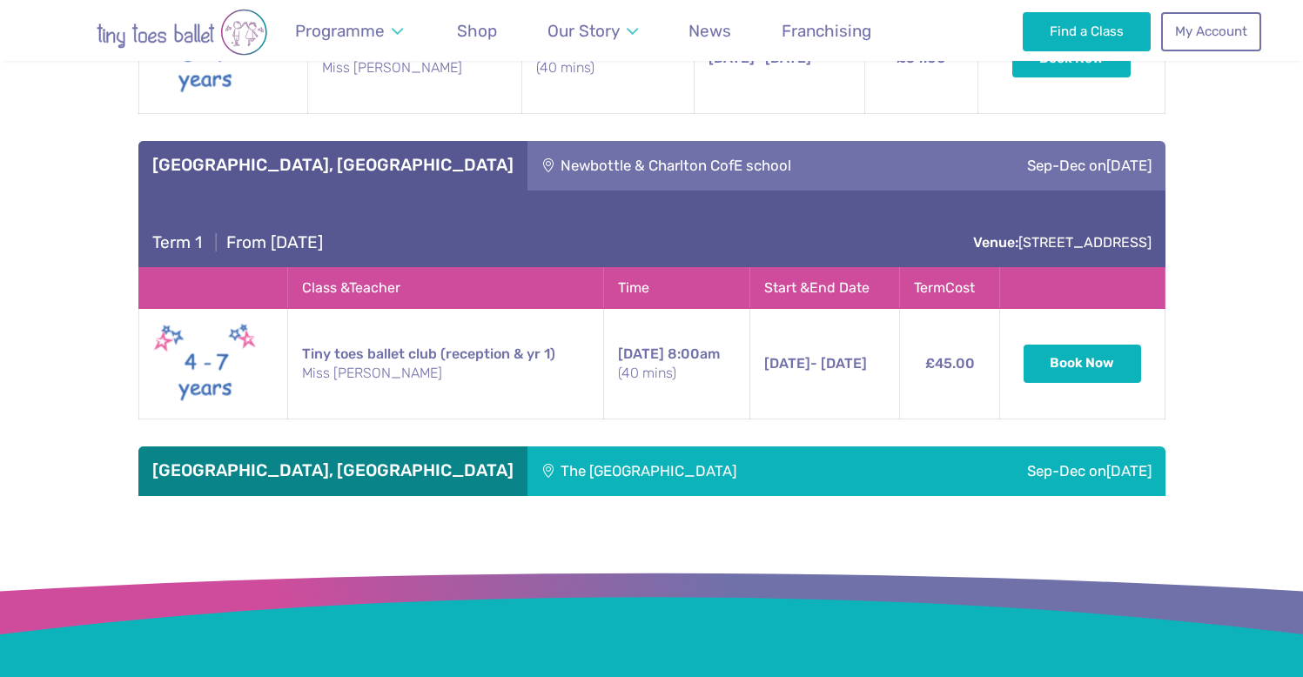
scroll to position [4819, 0]
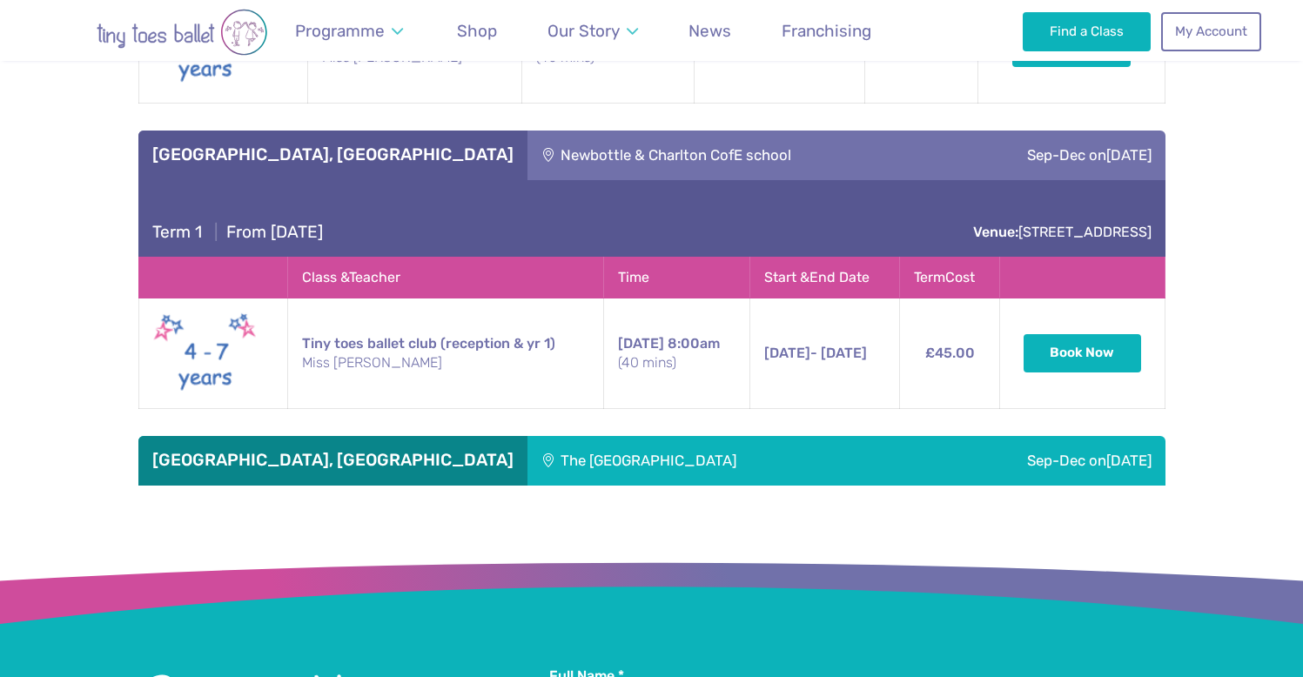
click at [642, 436] on div "The [GEOGRAPHIC_DATA]" at bounding box center [716, 460] width 379 height 49
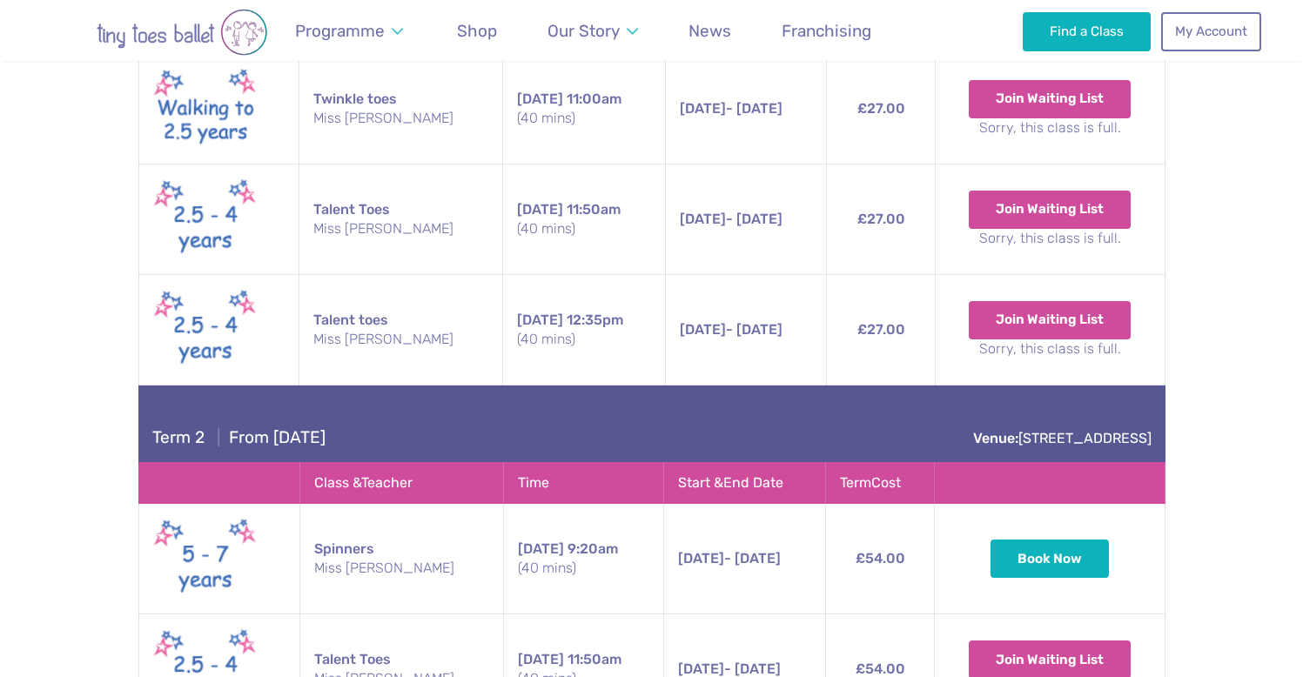
click at [589, 385] on div "Term 2 | From Saturday 8th November Venue: 1 high street, Upton, Northampton" at bounding box center [651, 423] width 1027 height 77
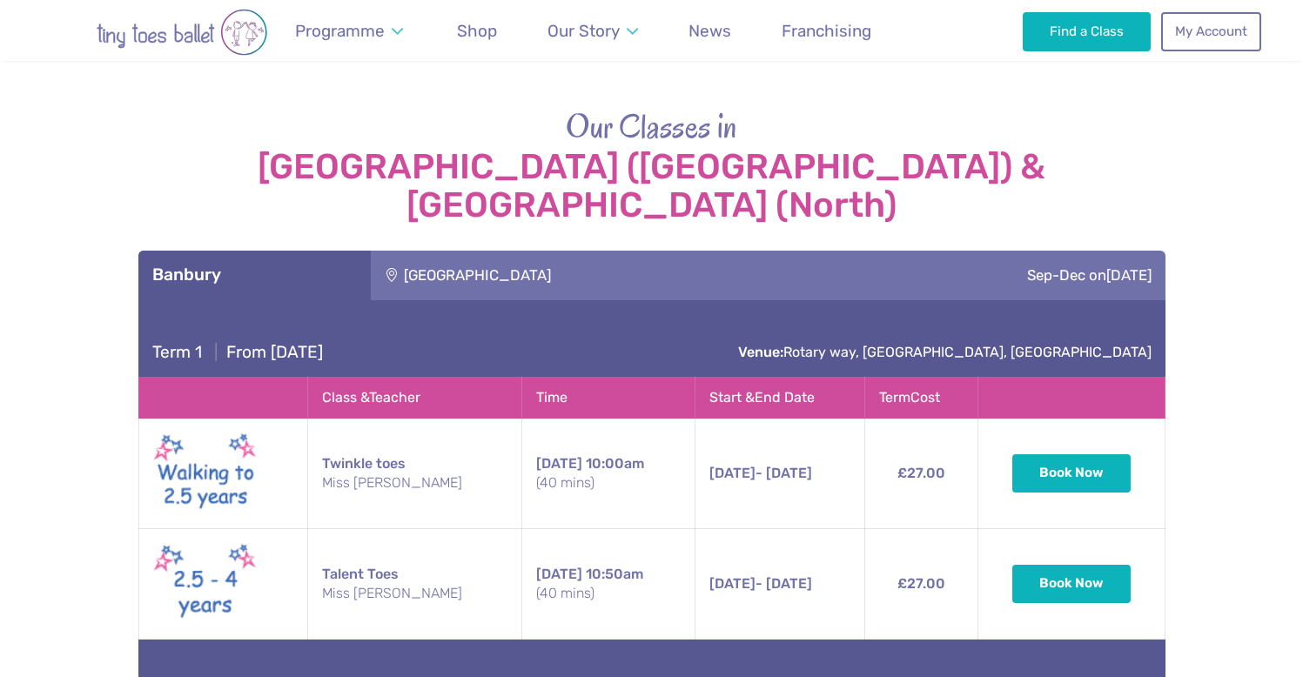
scroll to position [1877, 0]
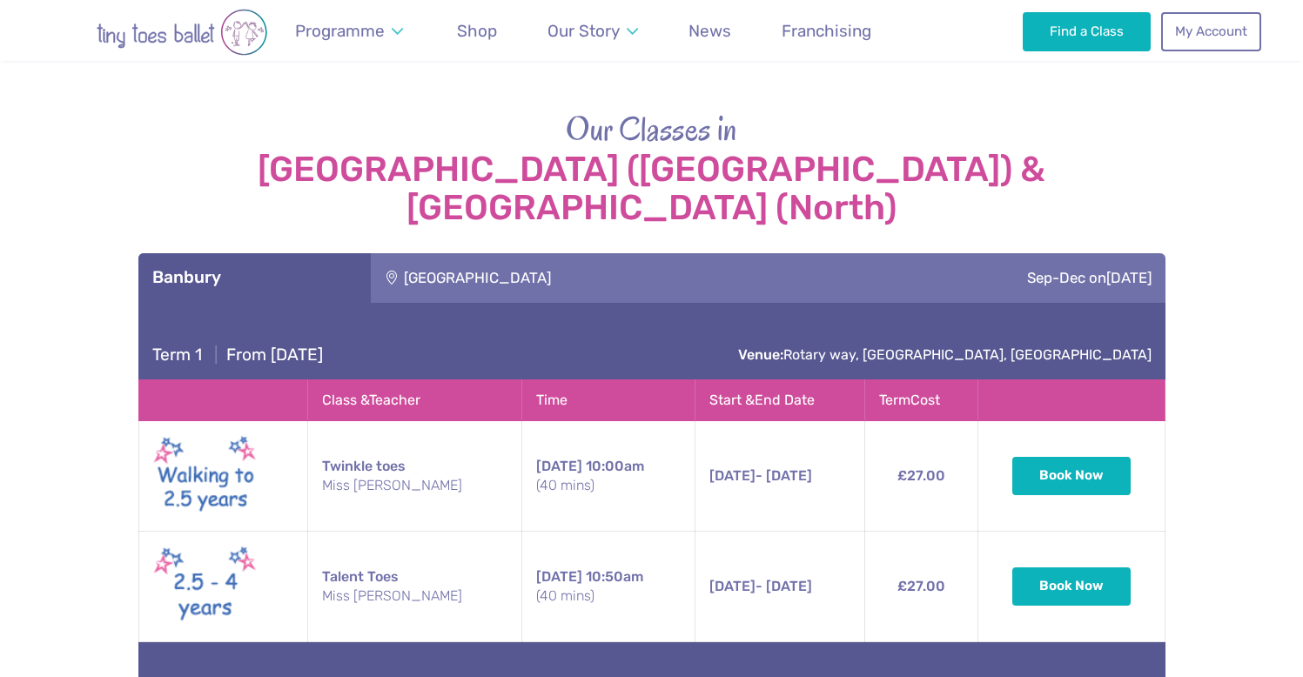
click at [797, 253] on div "Hanwell Fields Community Centre" at bounding box center [594, 277] width 446 height 49
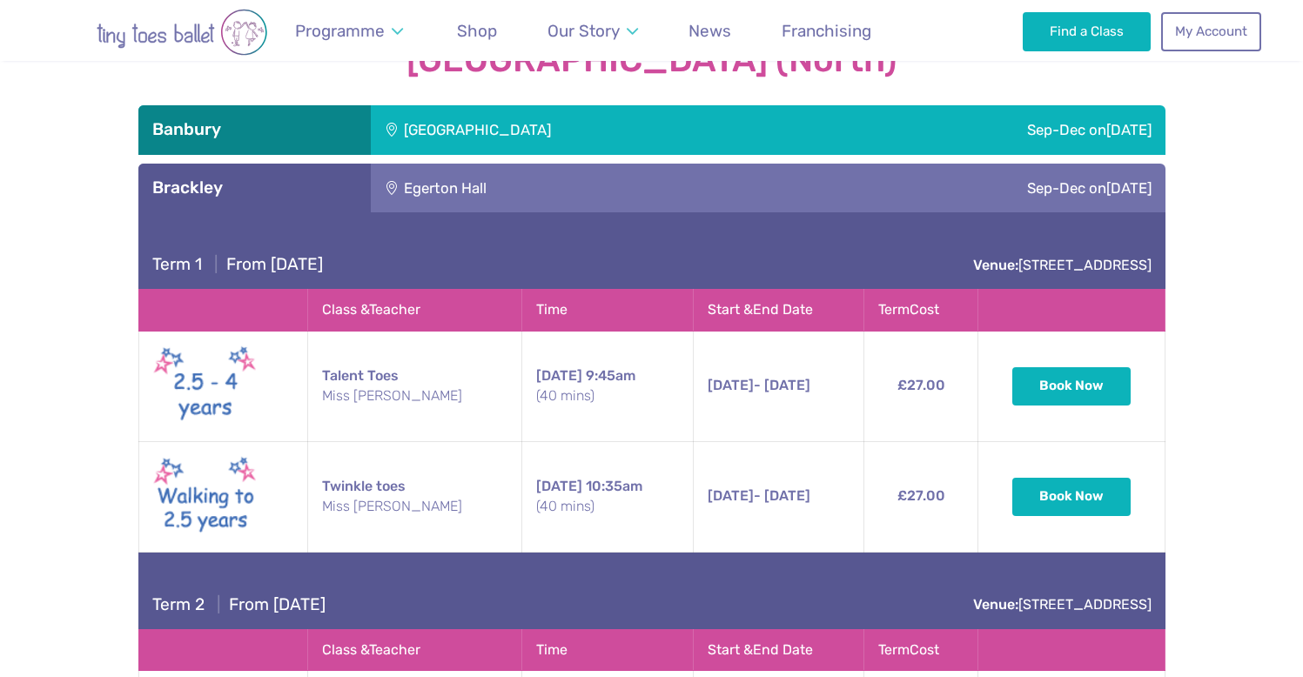
scroll to position [2027, 0]
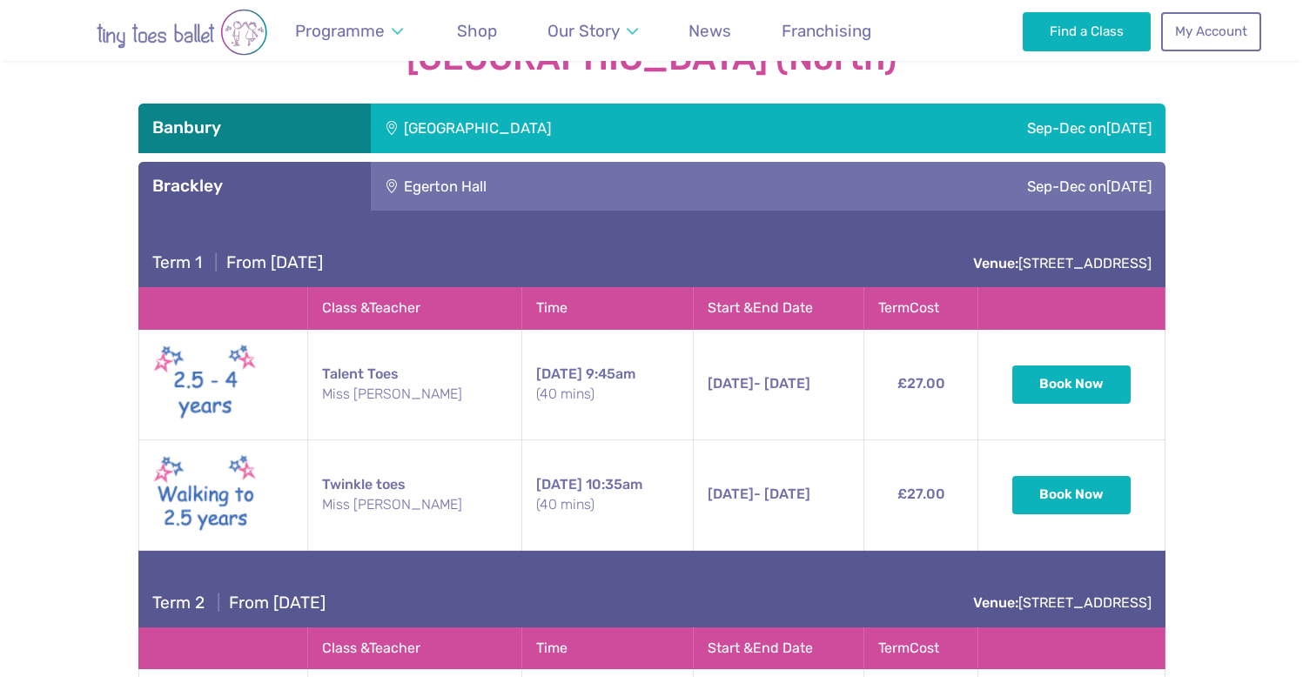
click at [679, 162] on div "Egerton Hall" at bounding box center [554, 186] width 366 height 49
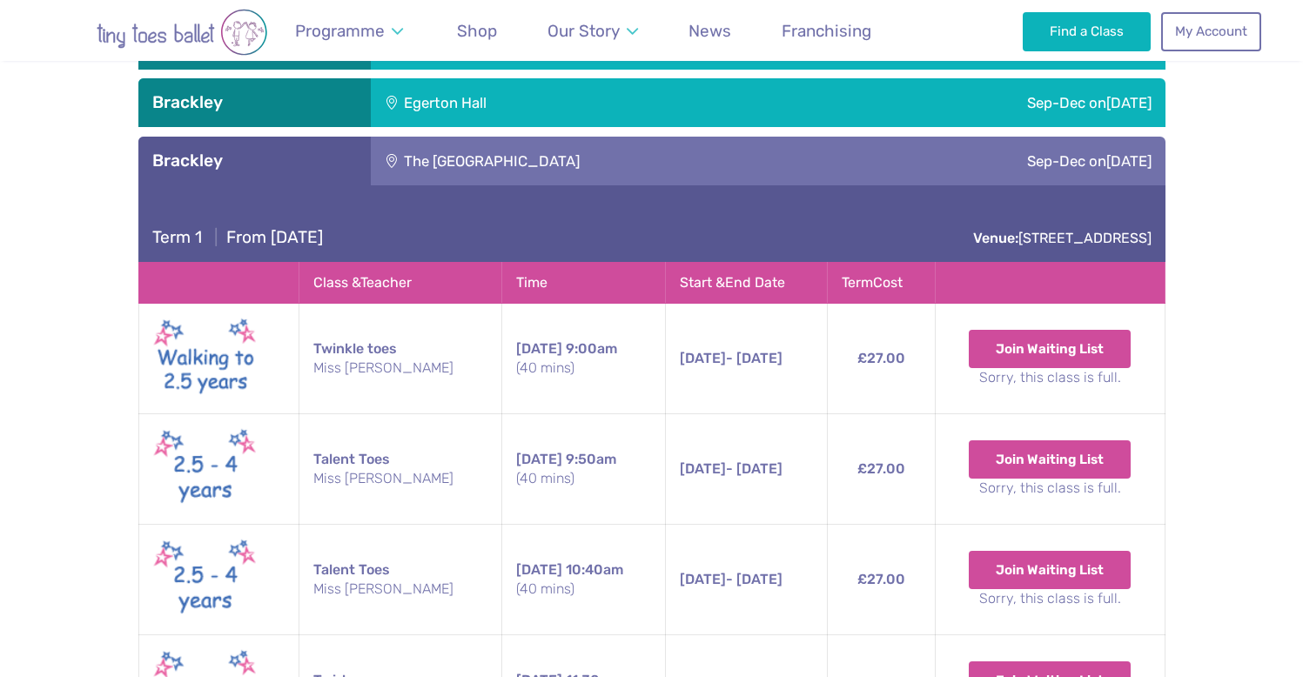
scroll to position [2096, 0]
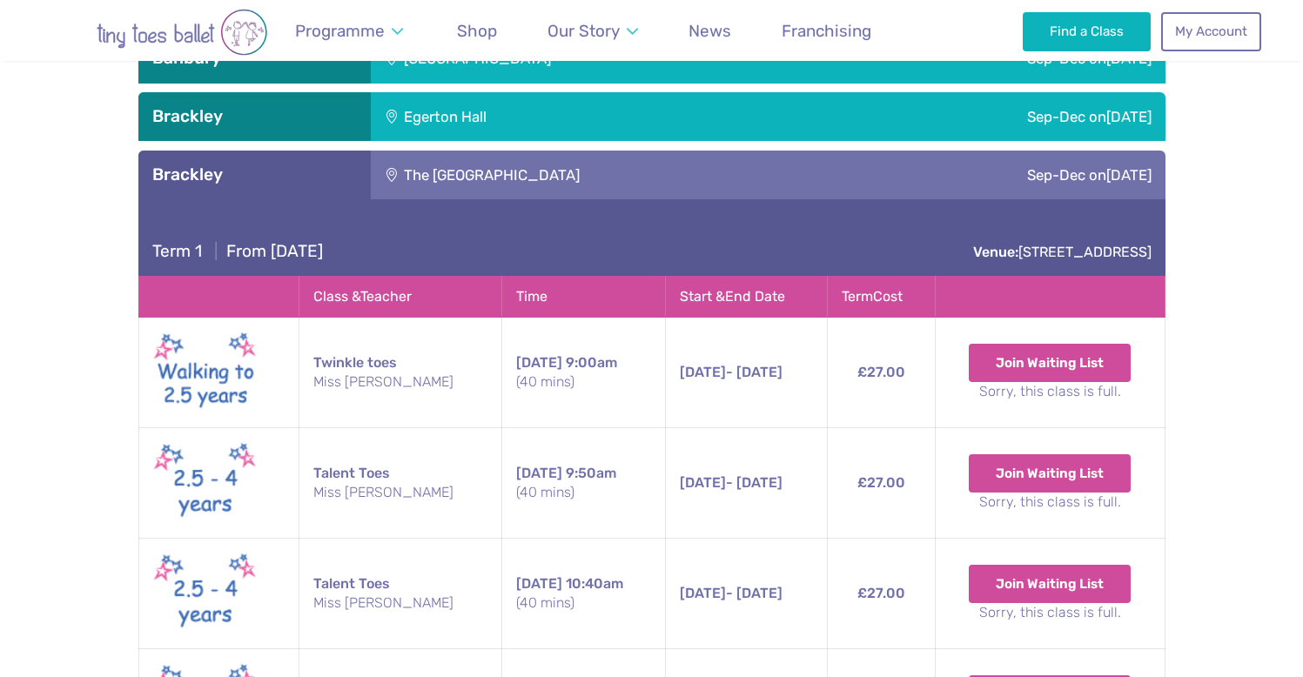
click at [587, 151] on div "The Radstone Primary School" at bounding box center [607, 175] width 472 height 49
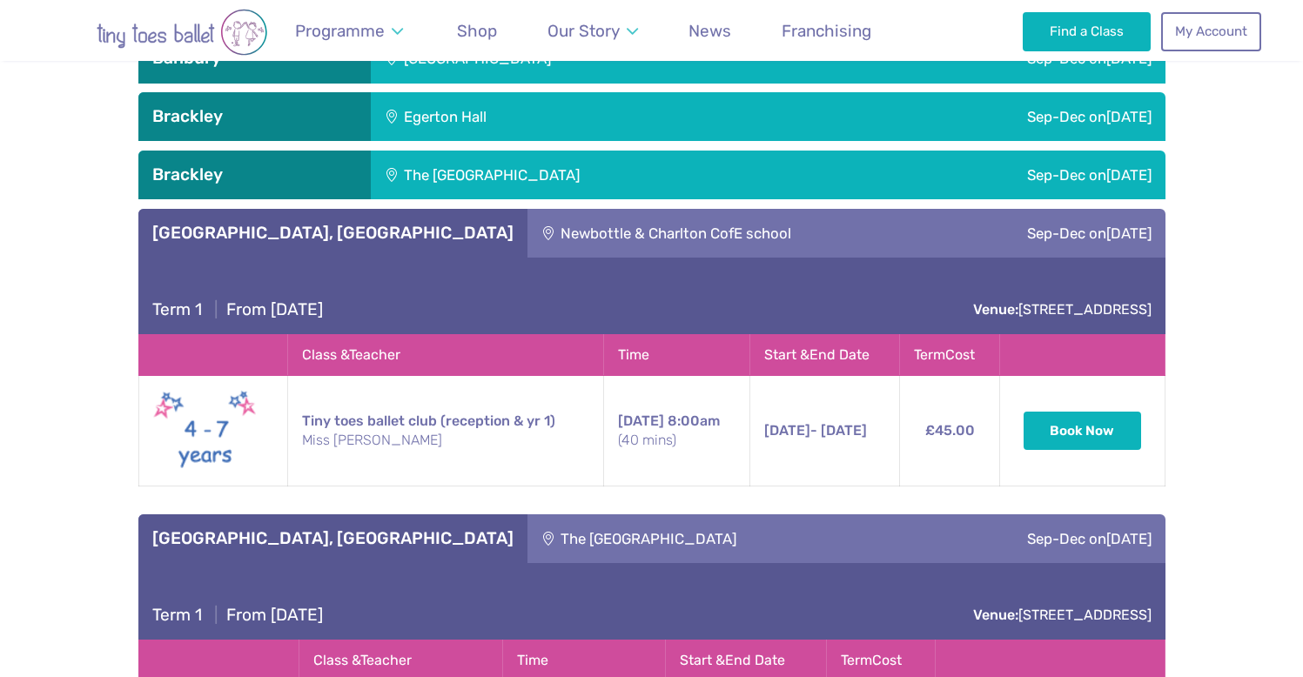
click at [637, 209] on div "Newbottle & Charlton CofE school" at bounding box center [733, 233] width 412 height 49
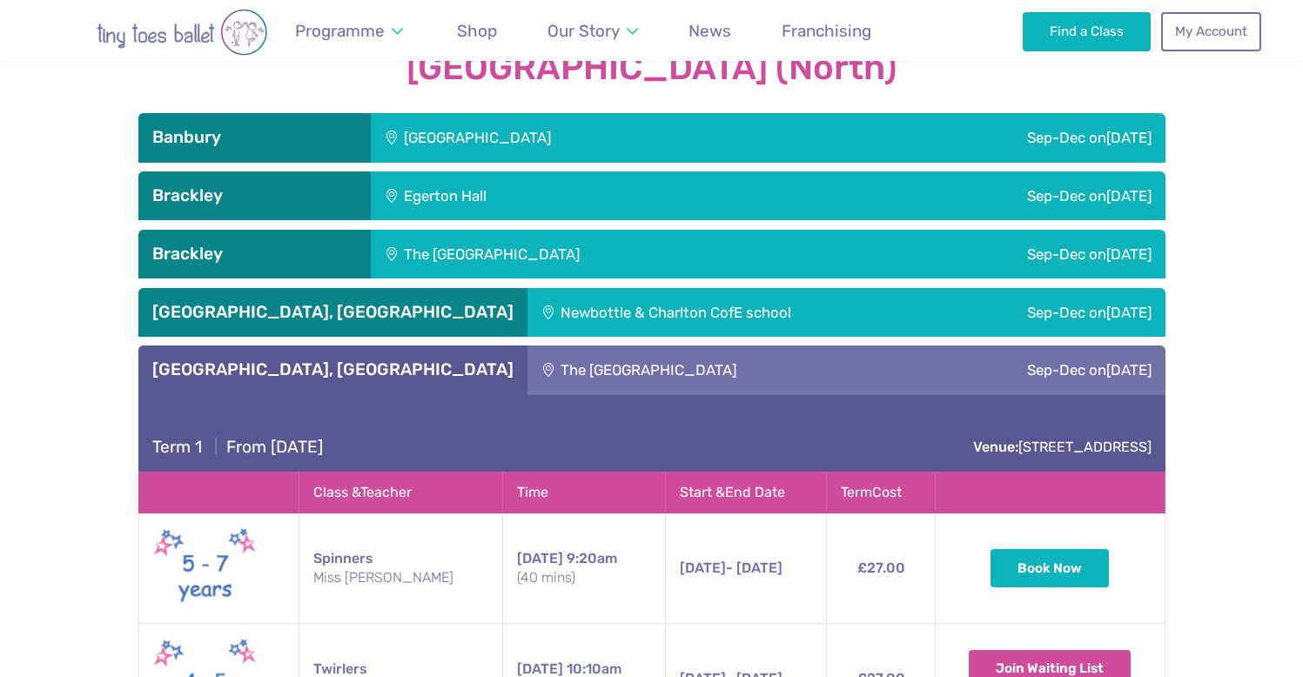
scroll to position [1914, 0]
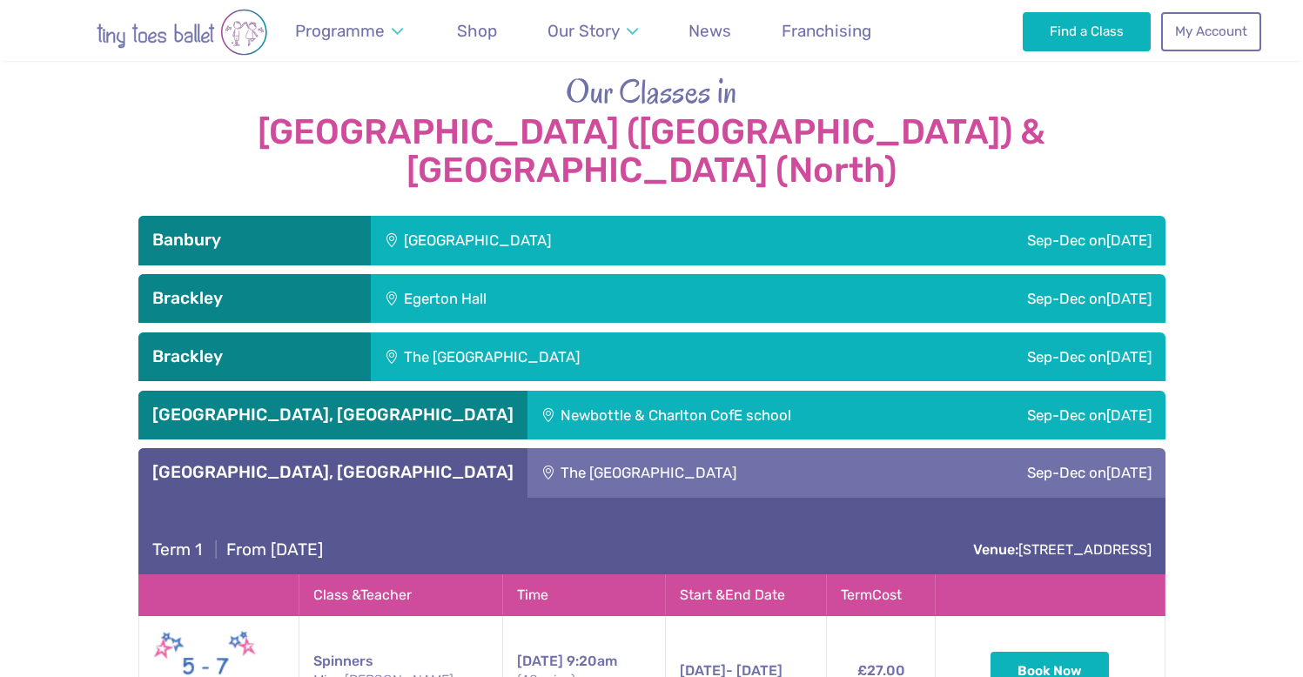
click at [573, 448] on div "The Elgar centre" at bounding box center [716, 472] width 379 height 49
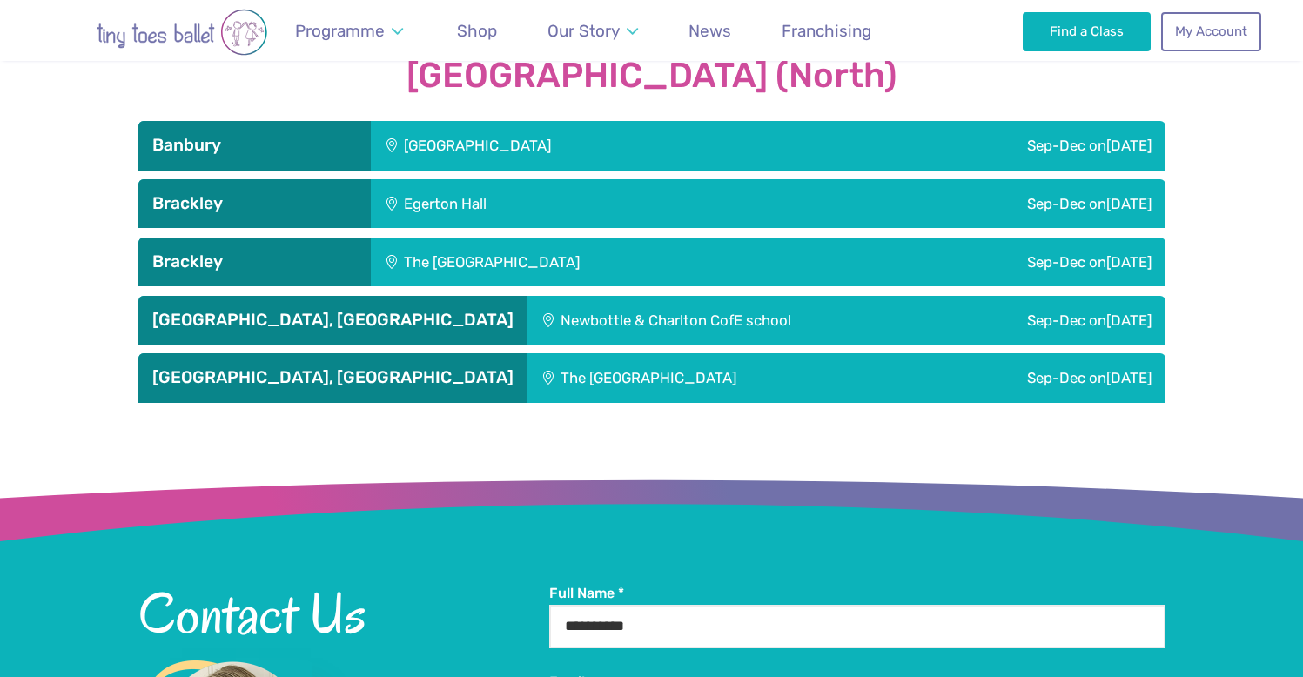
scroll to position [2000, 0]
